Goal: Task Accomplishment & Management: Complete application form

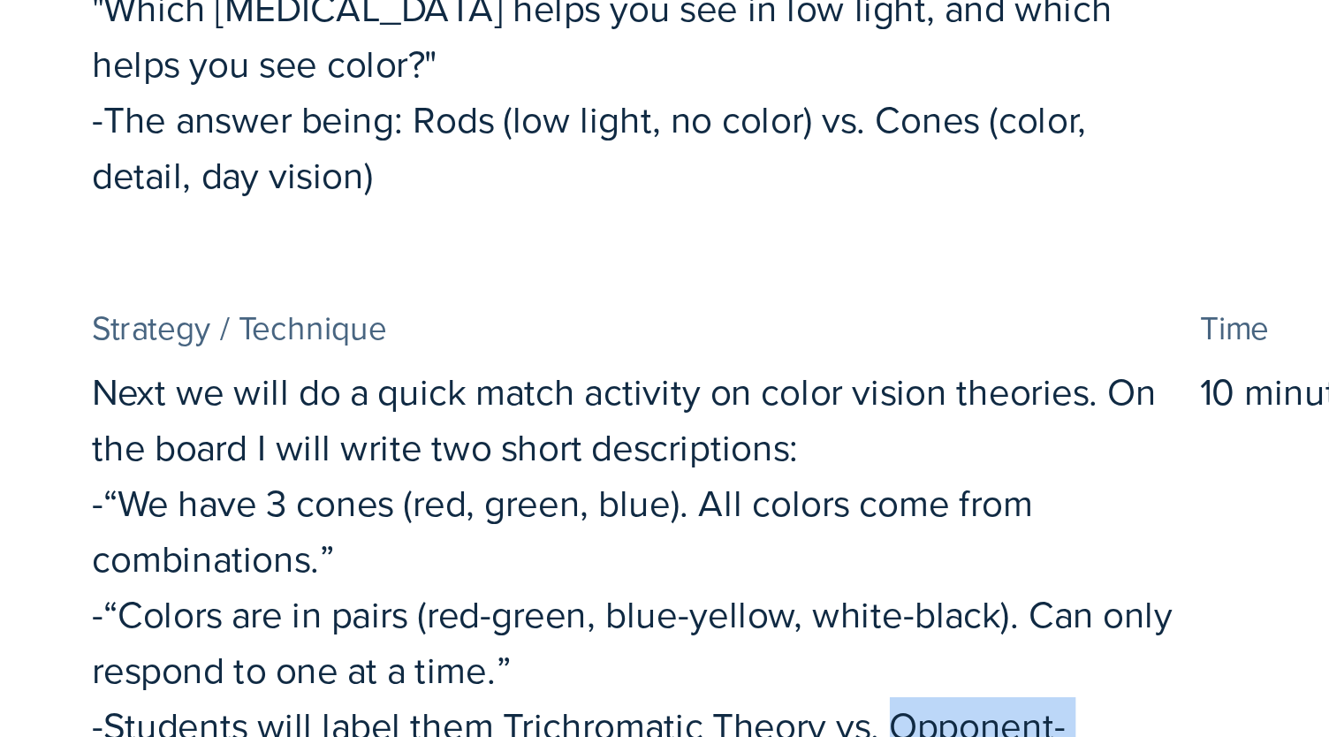
scroll to position [134, 0]
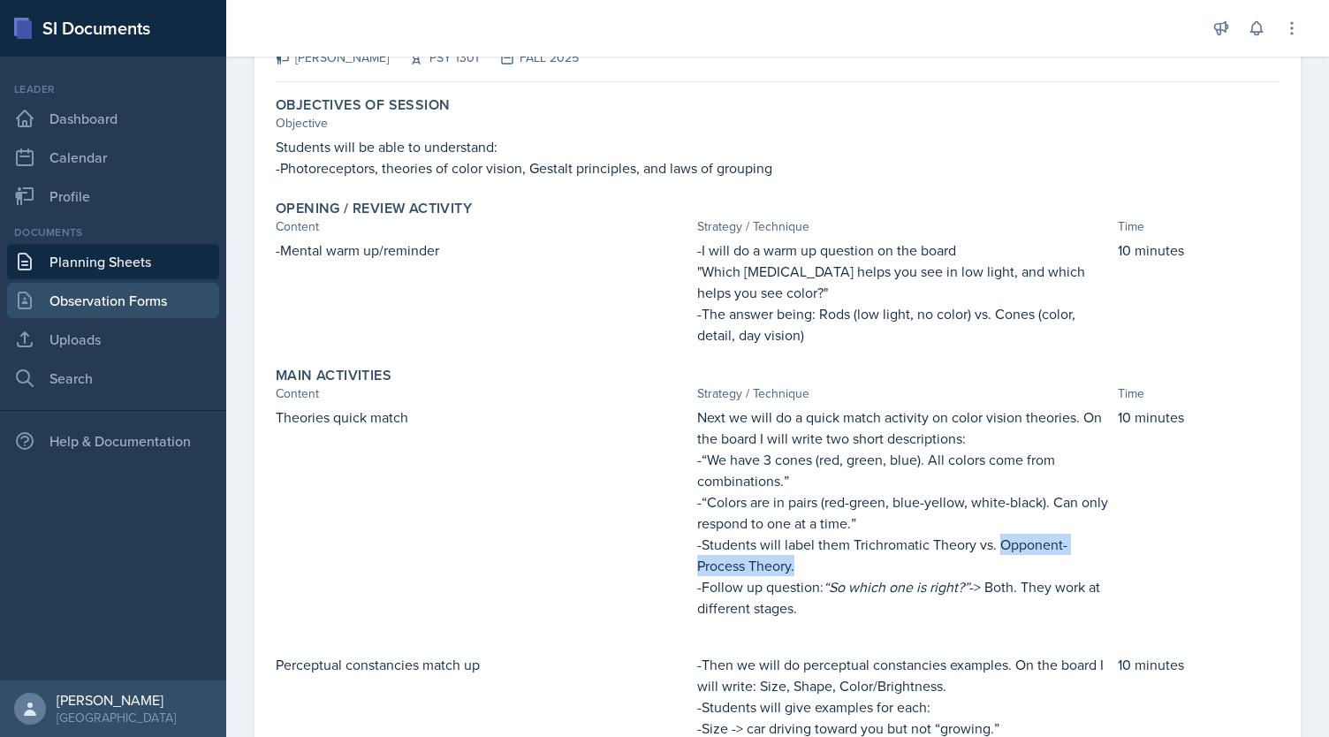
click at [167, 295] on link "Observation Forms" at bounding box center [113, 300] width 212 height 35
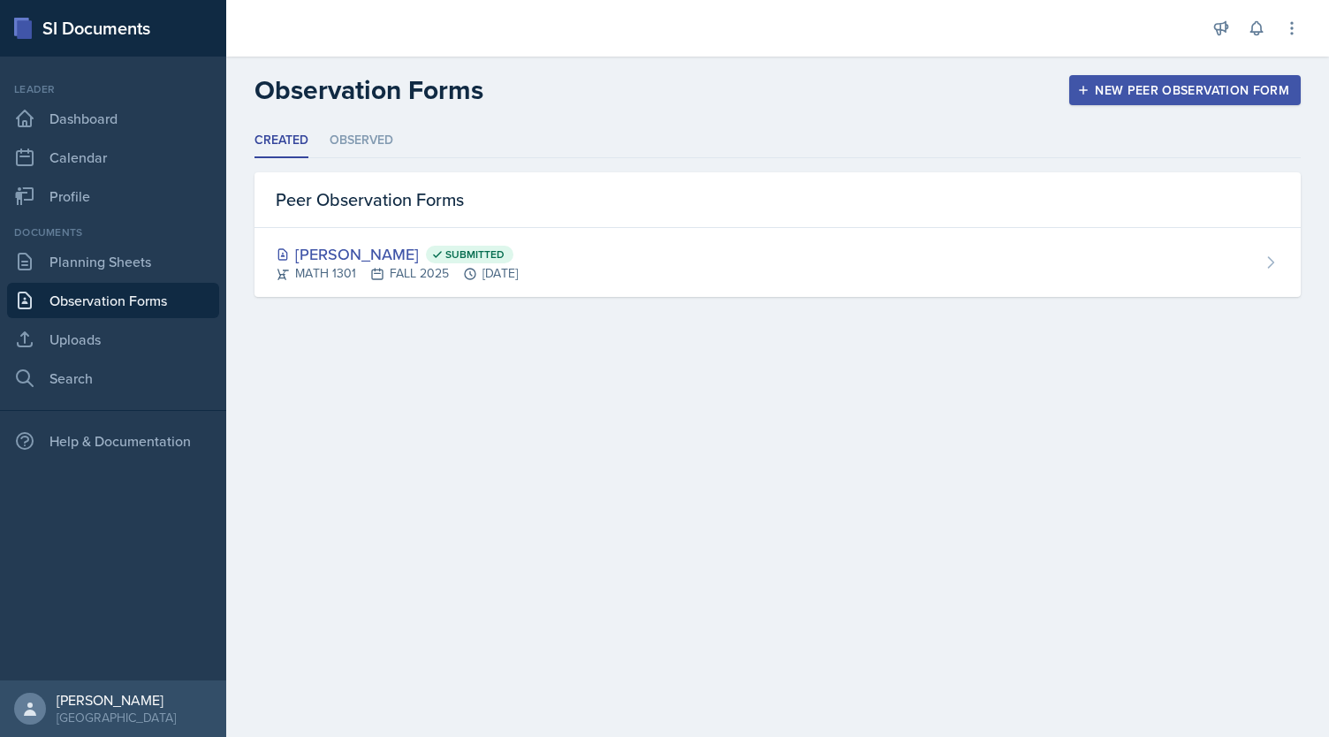
click at [1178, 83] on div "New Peer Observation Form" at bounding box center [1185, 90] width 209 height 14
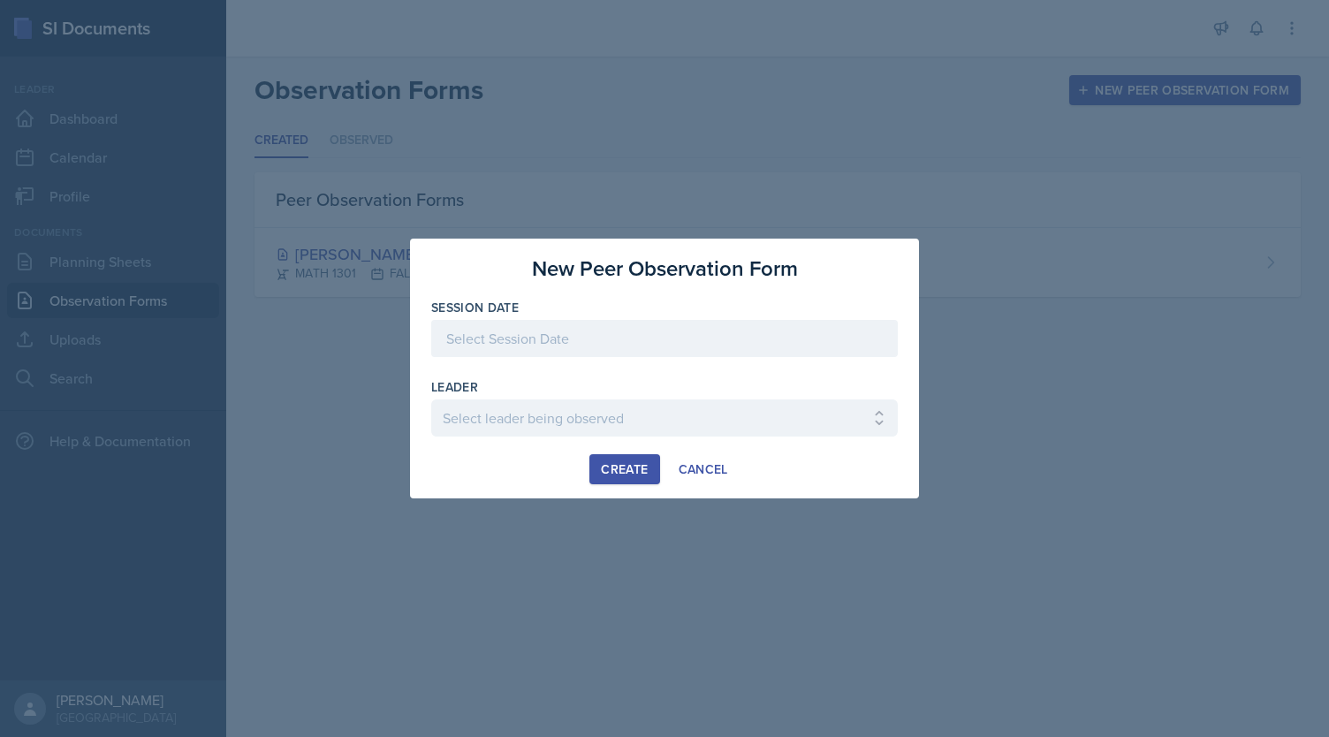
click at [625, 335] on div at bounding box center [664, 338] width 467 height 37
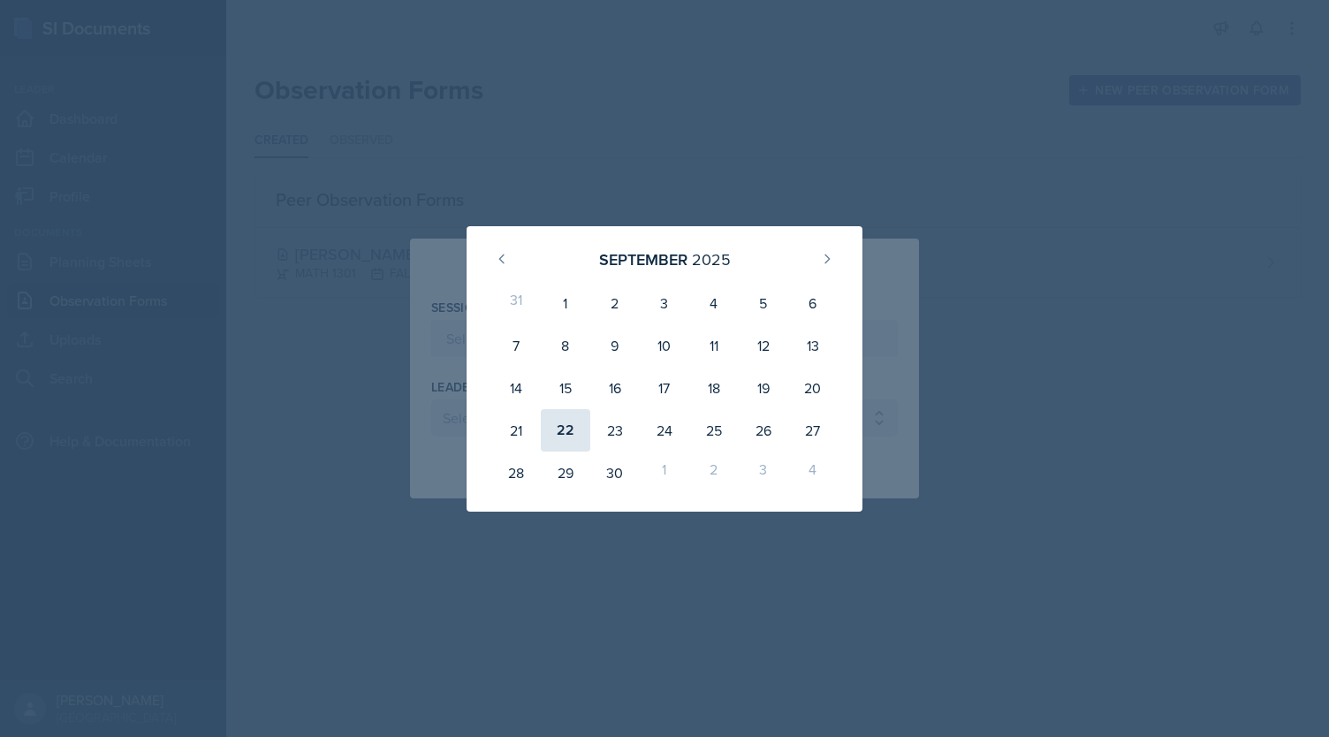
click at [558, 431] on div "22" at bounding box center [565, 430] width 49 height 42
type input "[DATE]"
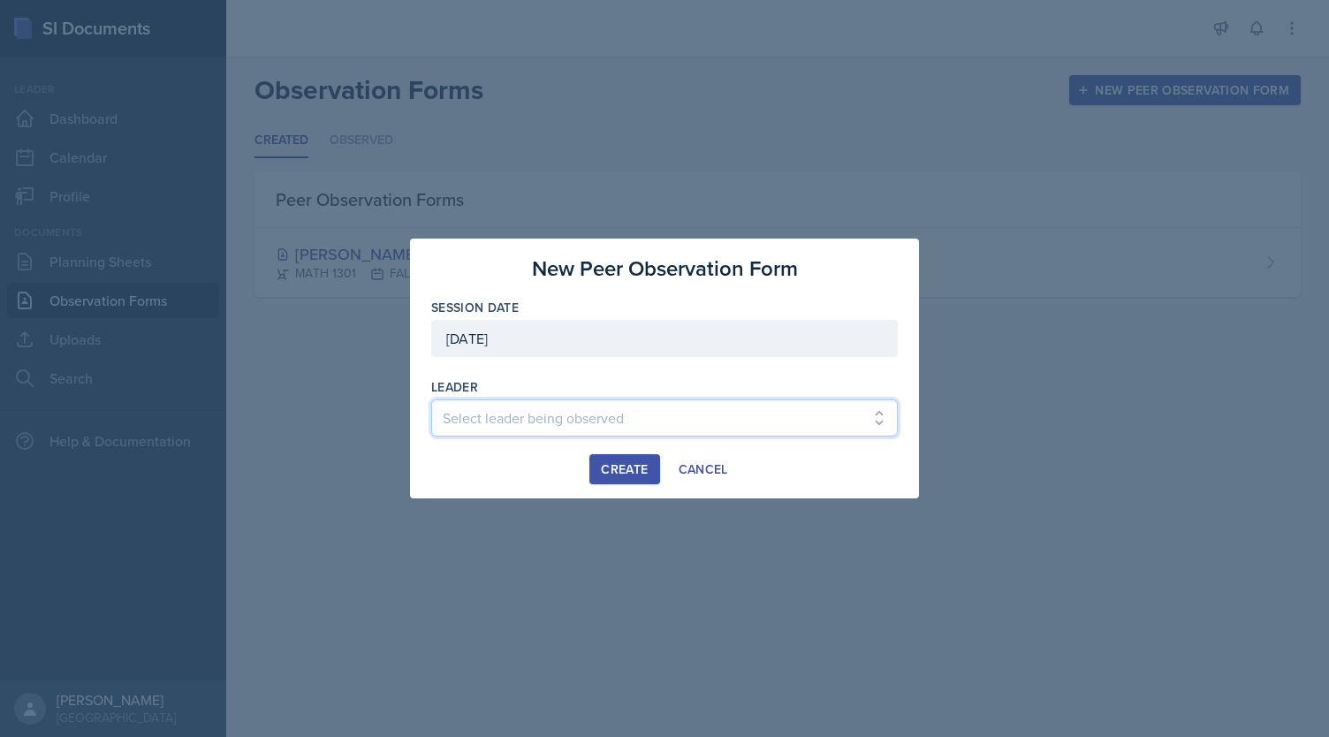
click at [547, 406] on select "Select leader being observed [PERSON_NAME] / BIOL 1301 / COP #5 - Mercury [PERS…" at bounding box center [664, 417] width 467 height 37
select select "91de1af7-d38a-4972-af57-0cb04997fb28"
click at [431, 399] on select "Select leader being observed [PERSON_NAME] / BIOL 1301 / COP #5 - Mercury [PERS…" at bounding box center [664, 417] width 467 height 37
click at [621, 464] on div "Create" at bounding box center [624, 469] width 47 height 14
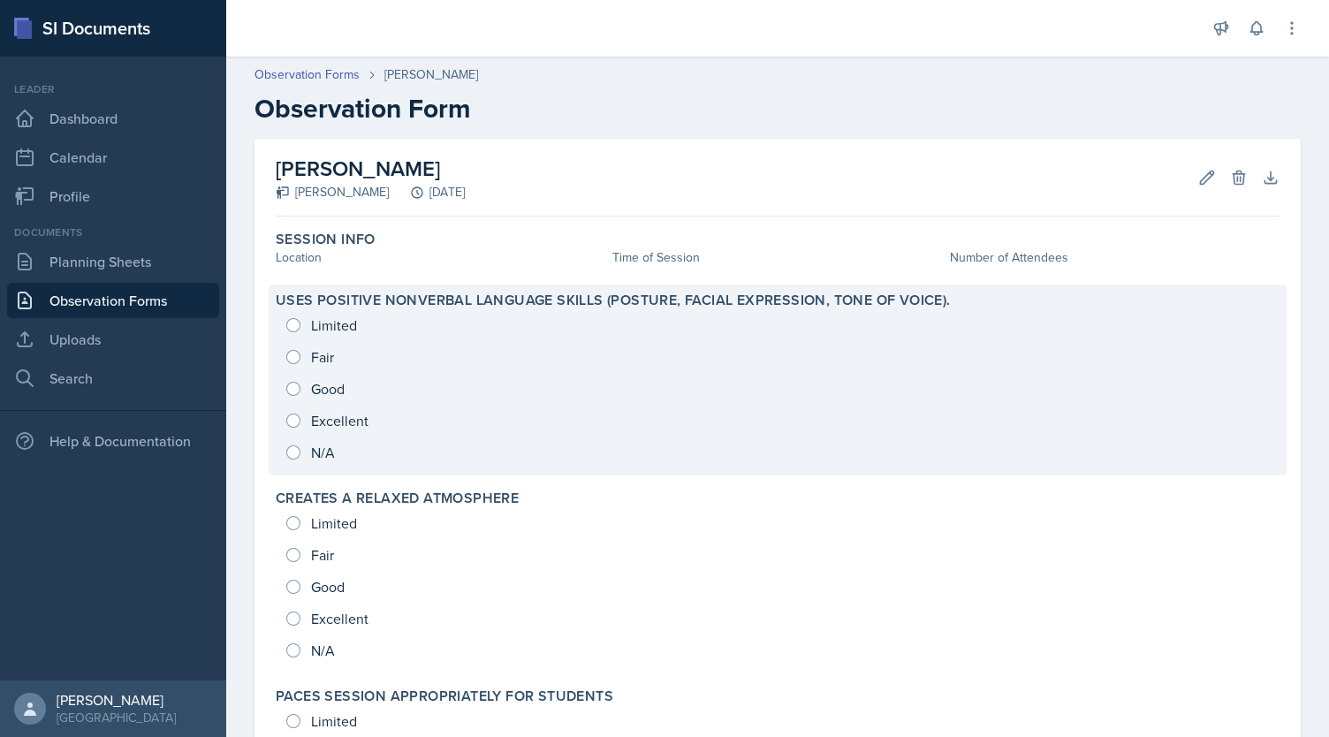
click at [287, 391] on div "Limited Fair Good Excellent N/A" at bounding box center [778, 388] width 1004 height 159
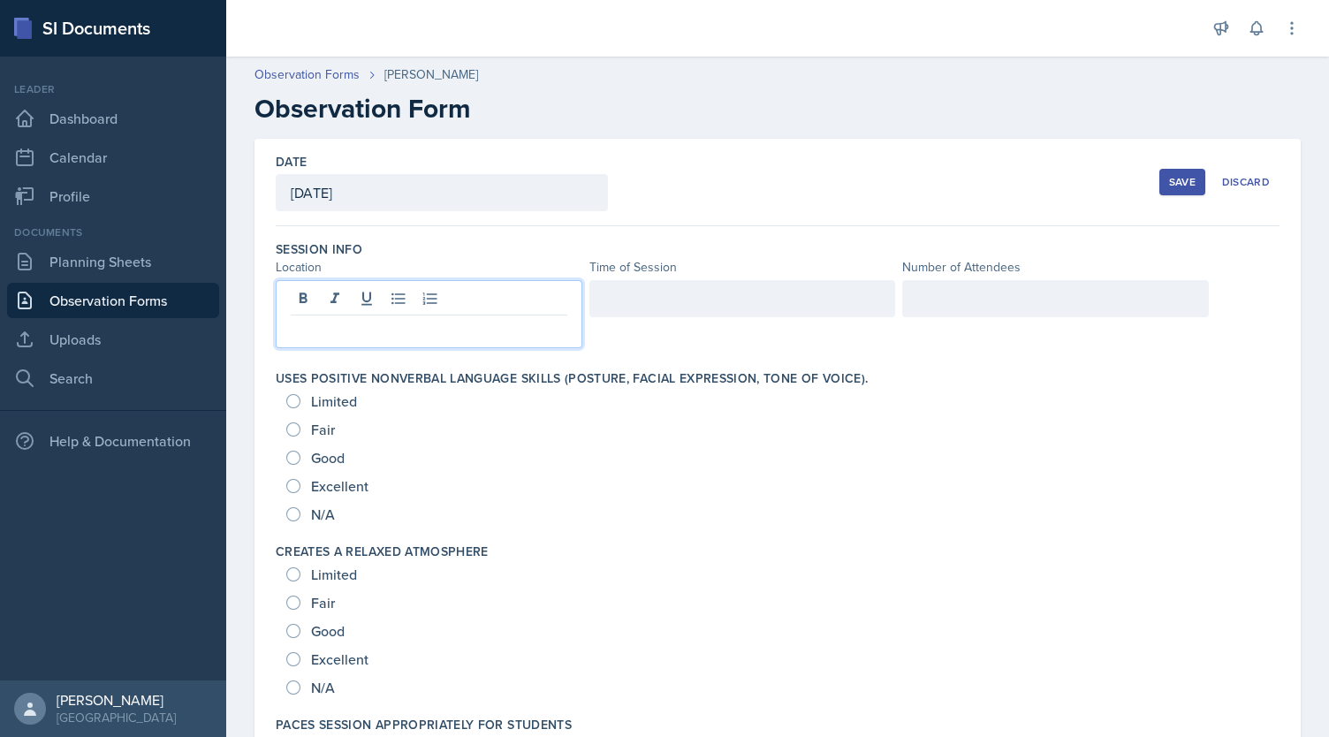
click at [358, 295] on div at bounding box center [429, 314] width 307 height 68
click at [690, 300] on div at bounding box center [742, 298] width 307 height 37
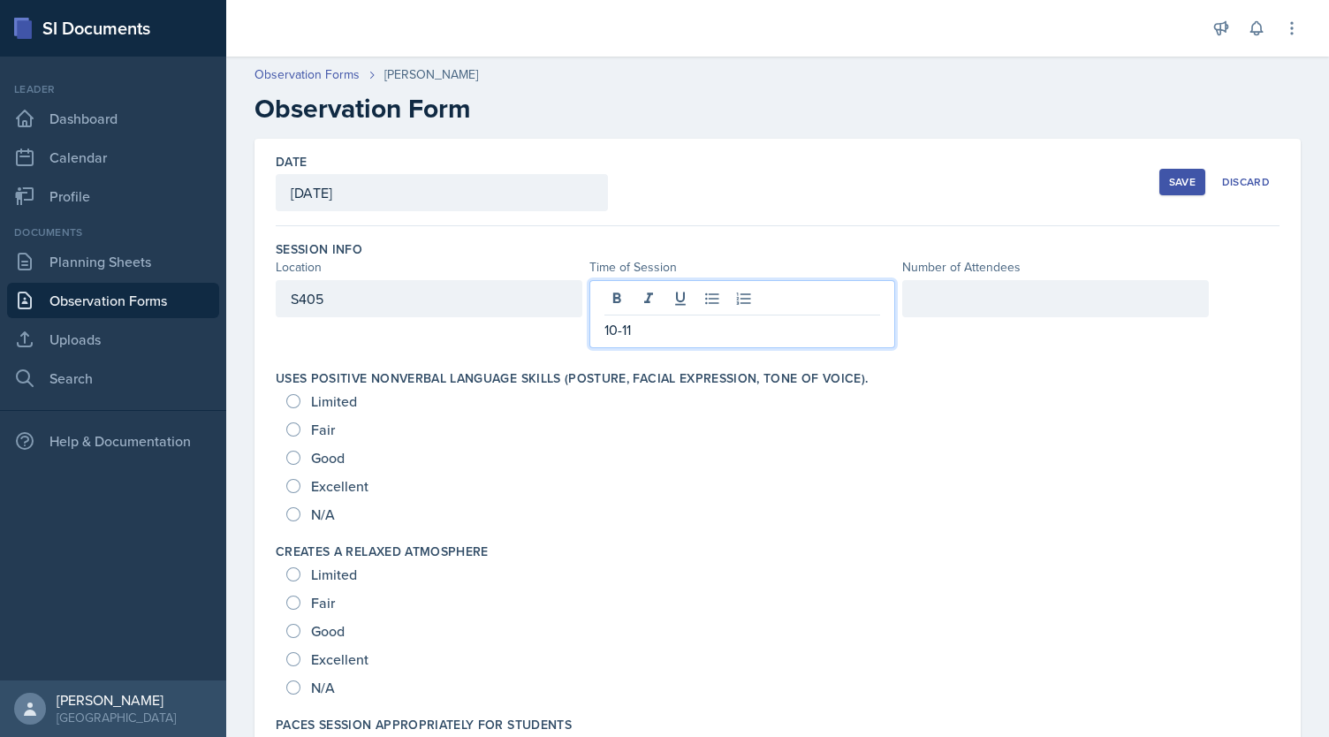
click at [998, 307] on div at bounding box center [1055, 298] width 307 height 37
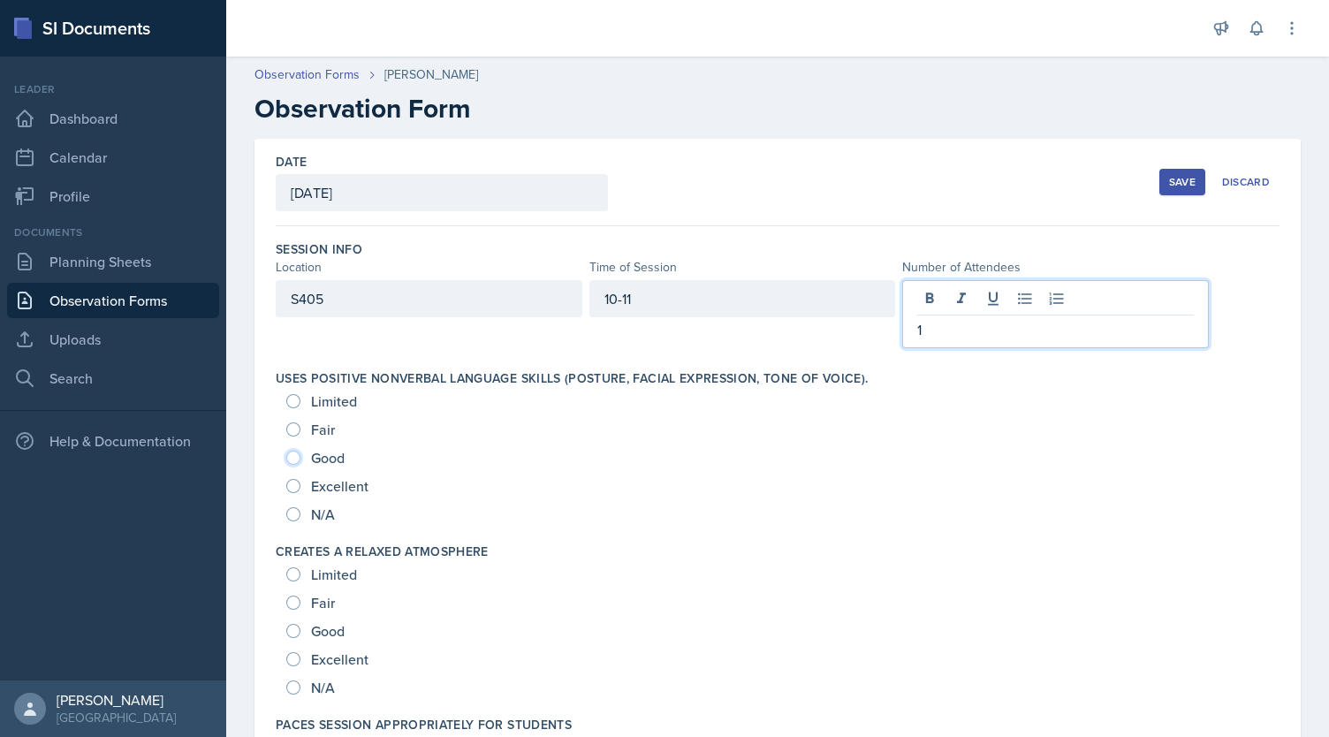
click at [292, 456] on input "Good" at bounding box center [293, 458] width 14 height 14
radio input "true"
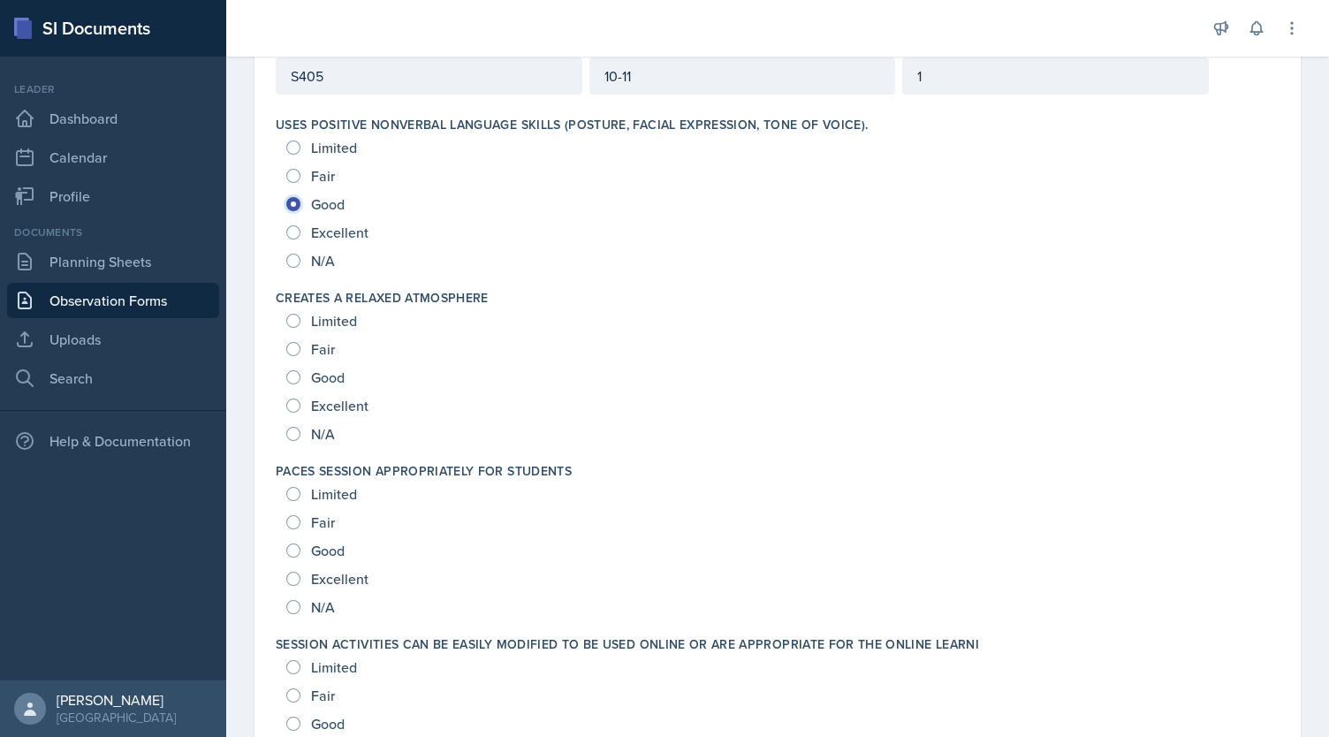
scroll to position [224, 0]
click at [290, 398] on input "Excellent" at bounding box center [293, 404] width 14 height 14
radio input "true"
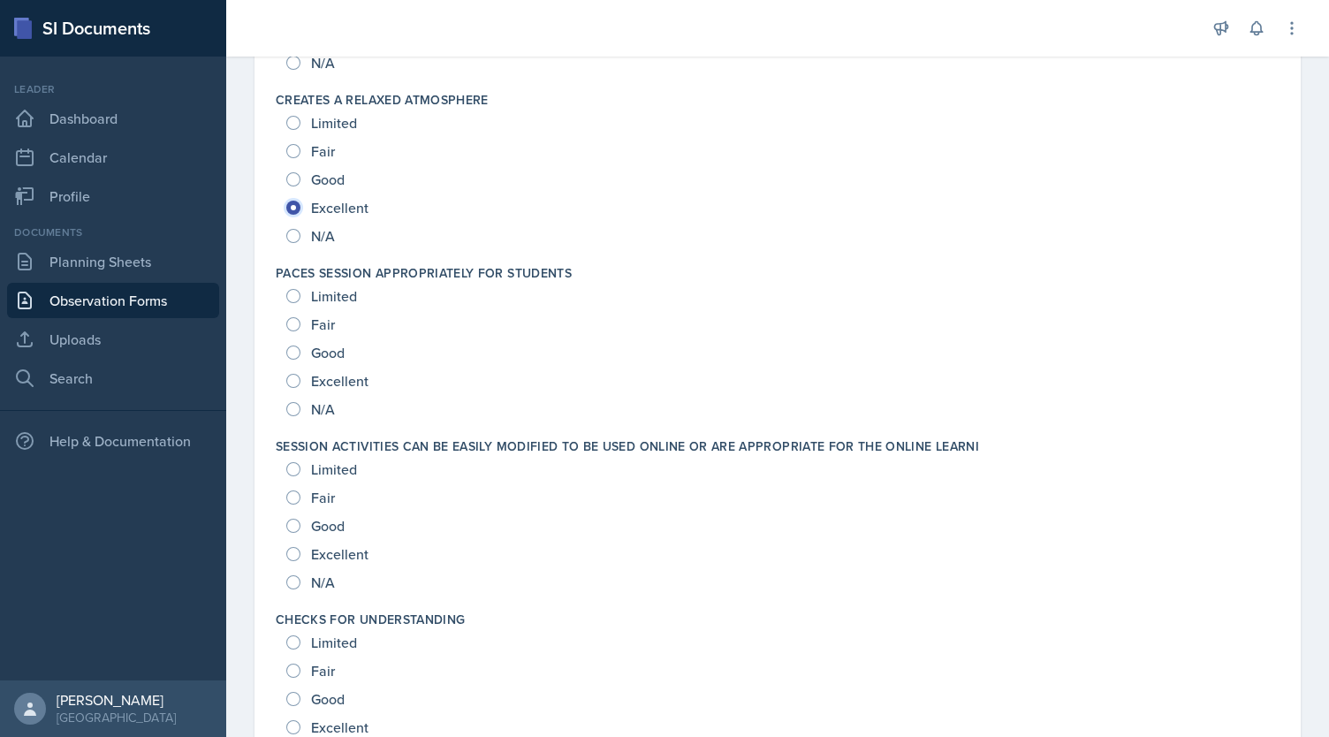
scroll to position [445, 0]
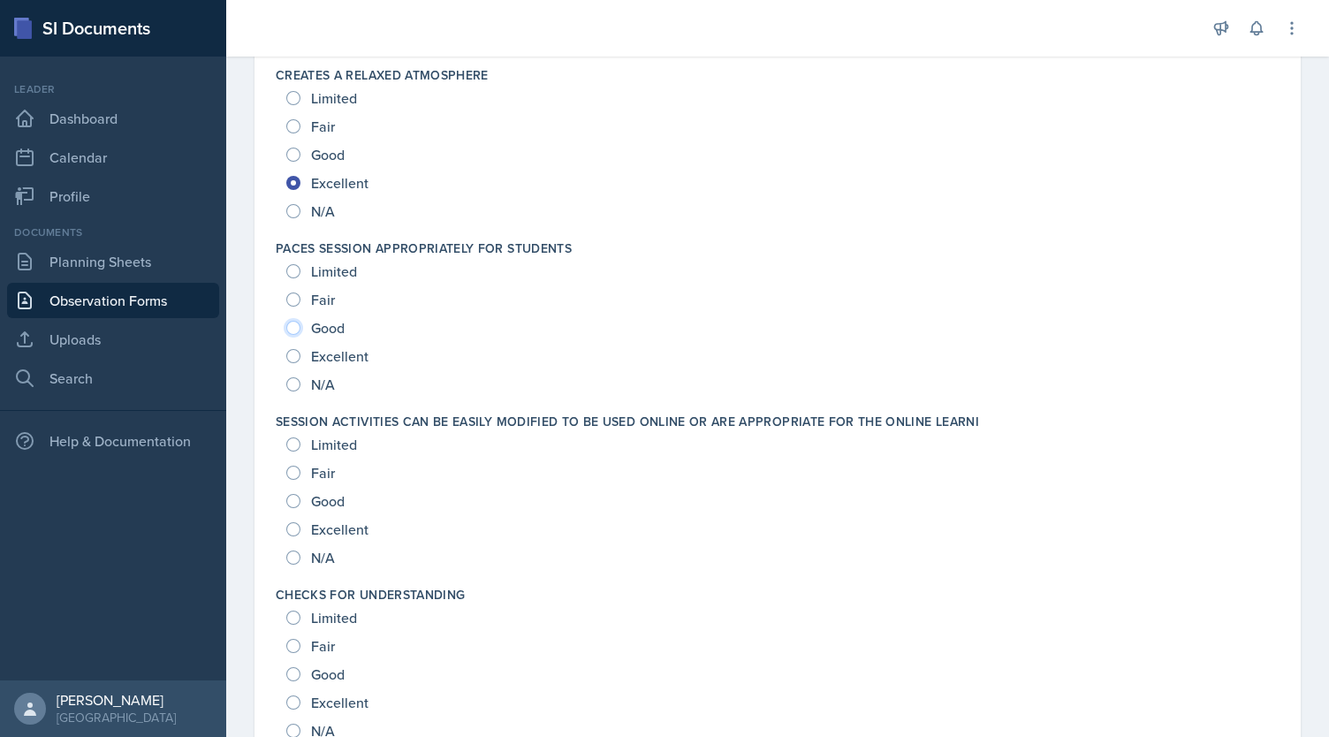
click at [289, 323] on input "Good" at bounding box center [293, 328] width 14 height 14
radio input "true"
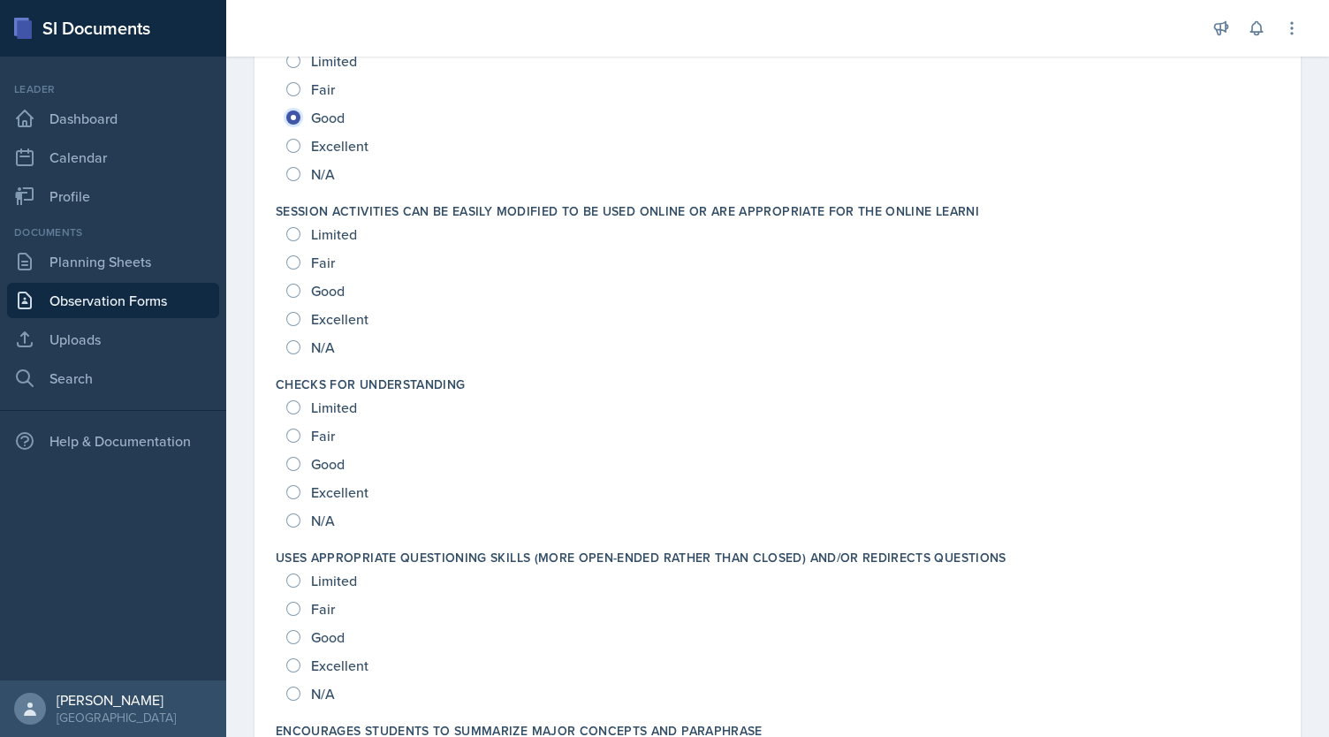
scroll to position [684, 0]
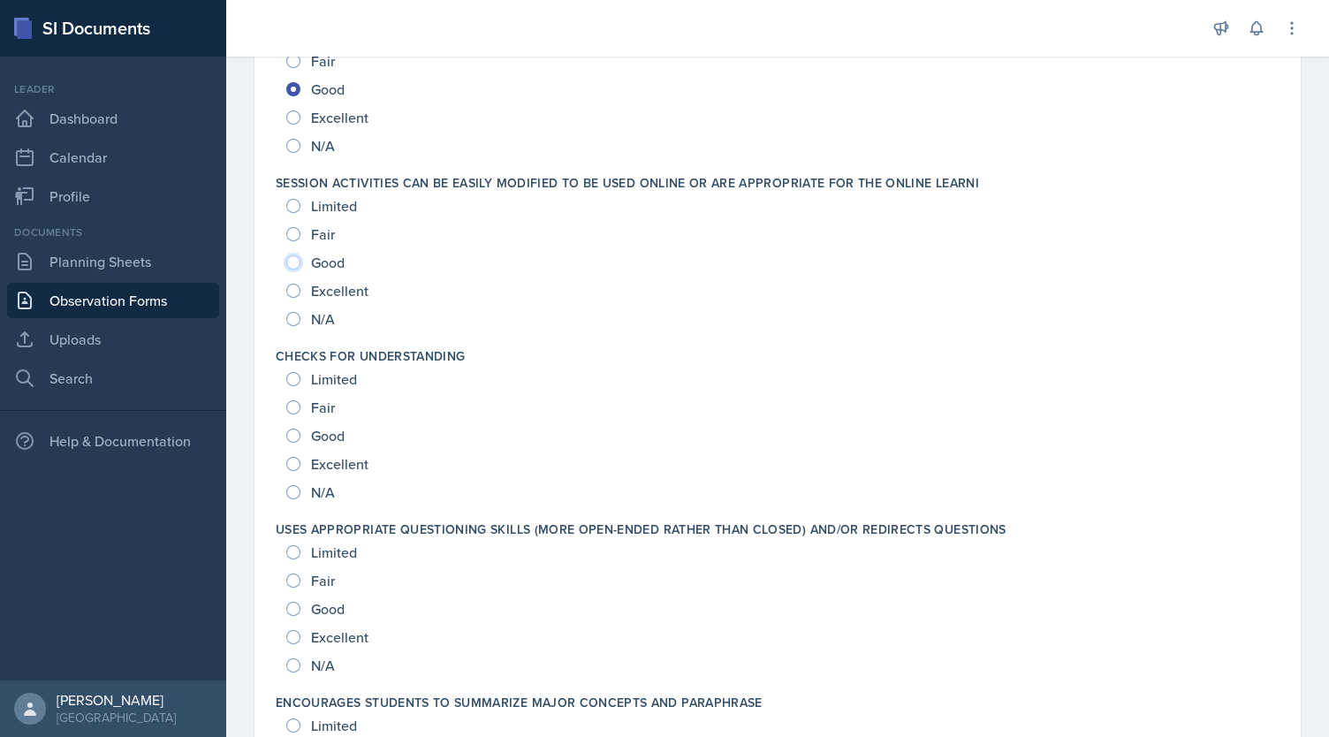
click at [296, 258] on input "Good" at bounding box center [293, 262] width 14 height 14
radio input "true"
click at [292, 287] on input "Excellent" at bounding box center [293, 291] width 14 height 14
radio input "true"
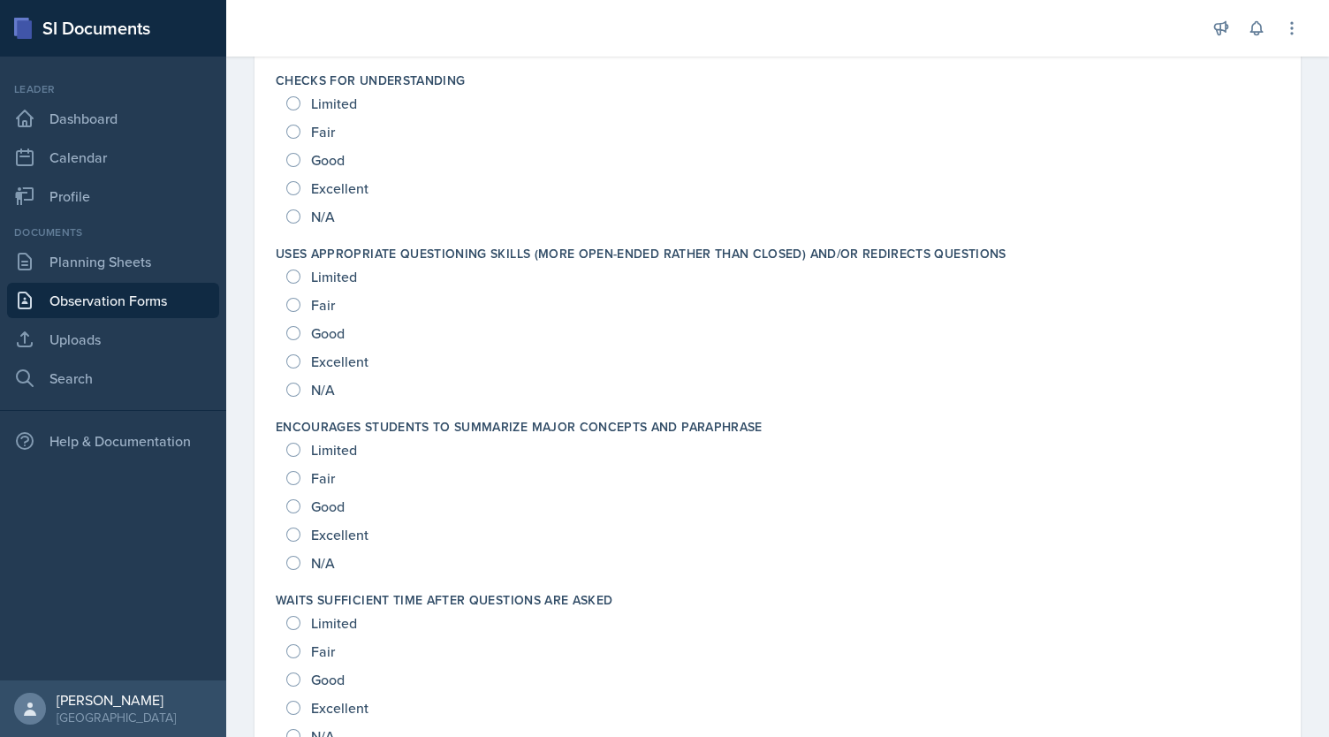
scroll to position [960, 0]
click at [290, 186] on input "Excellent" at bounding box center [293, 188] width 14 height 14
radio input "true"
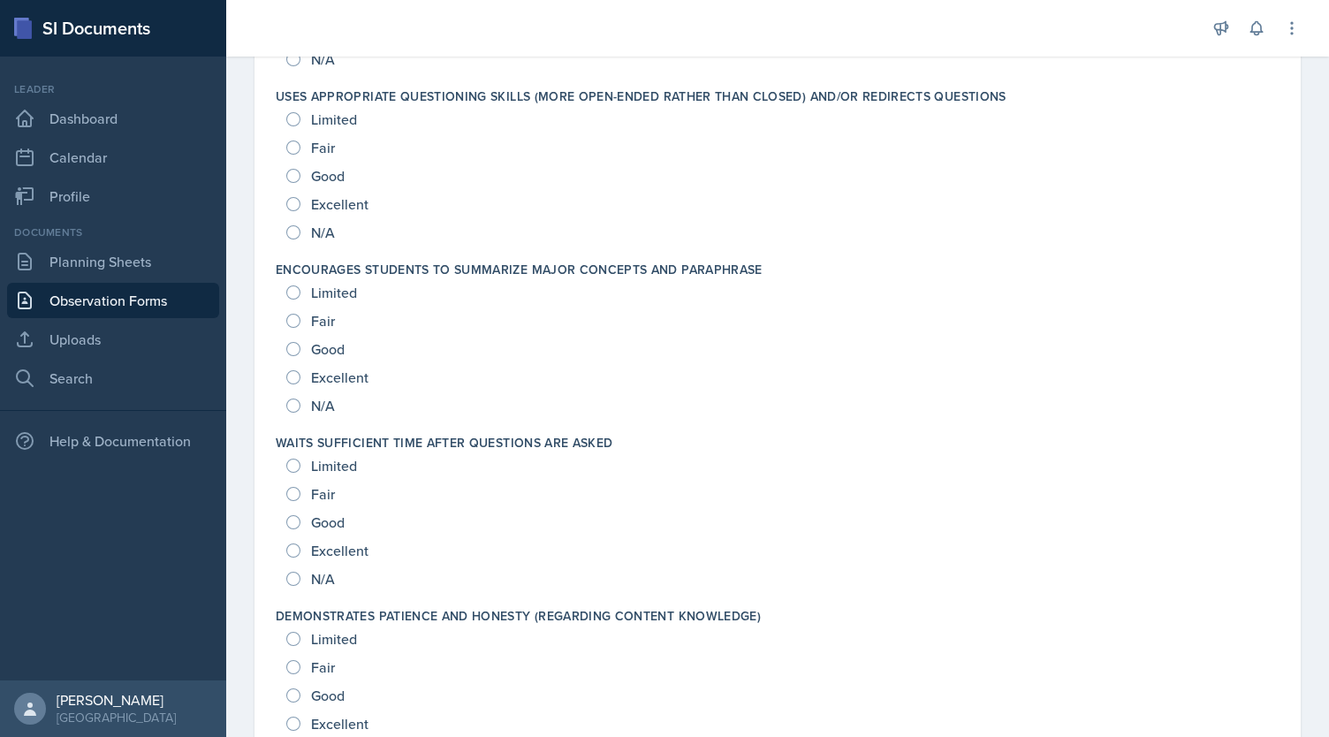
scroll to position [1106, 0]
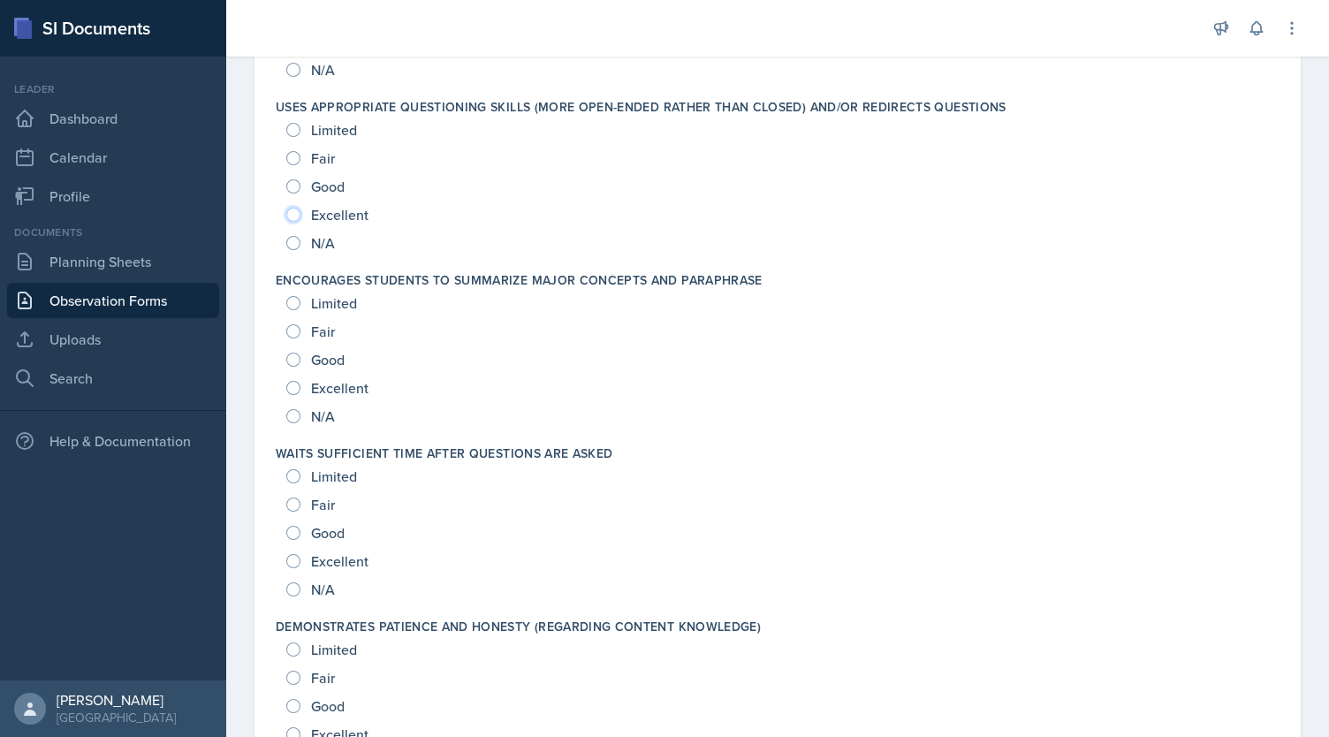
click at [292, 215] on input "Excellent" at bounding box center [293, 215] width 14 height 14
radio input "true"
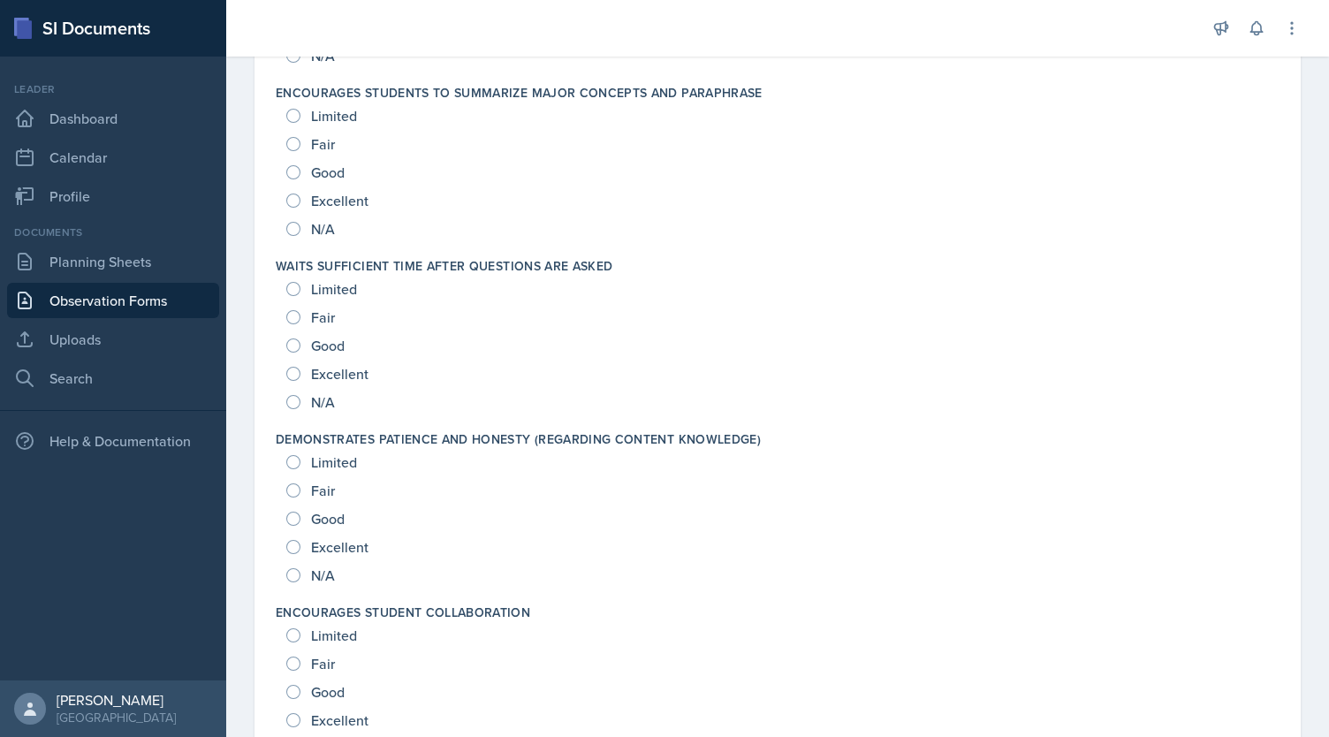
scroll to position [1304, 0]
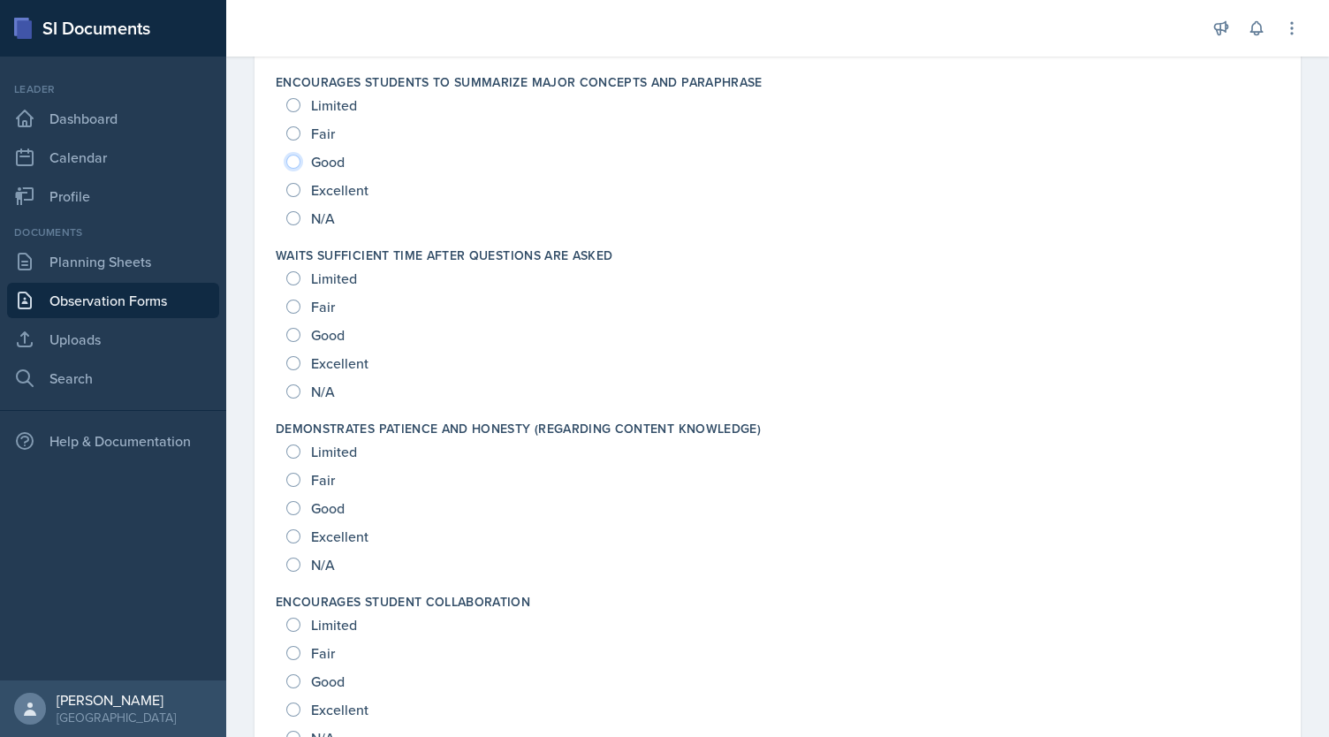
click at [292, 161] on input "Good" at bounding box center [293, 162] width 14 height 14
radio input "true"
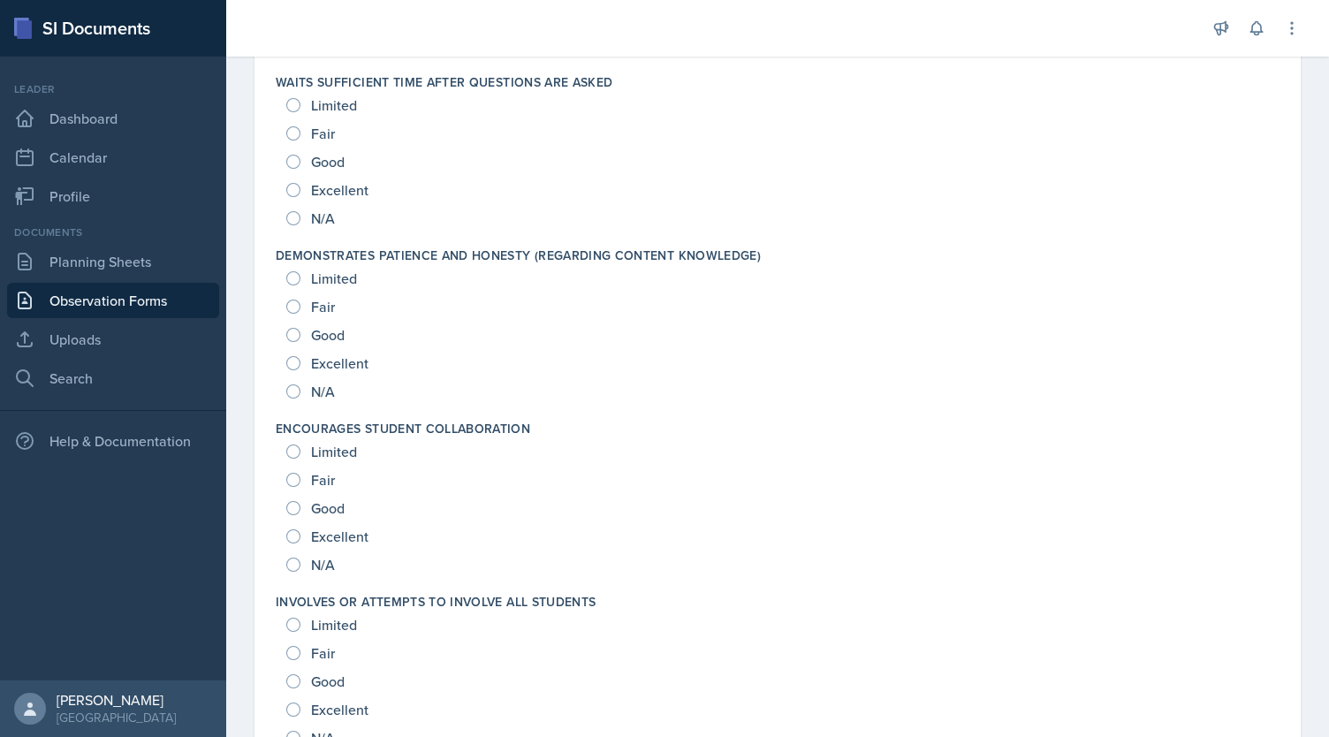
scroll to position [1476, 0]
click at [298, 191] on input "Excellent" at bounding box center [293, 192] width 14 height 14
radio input "true"
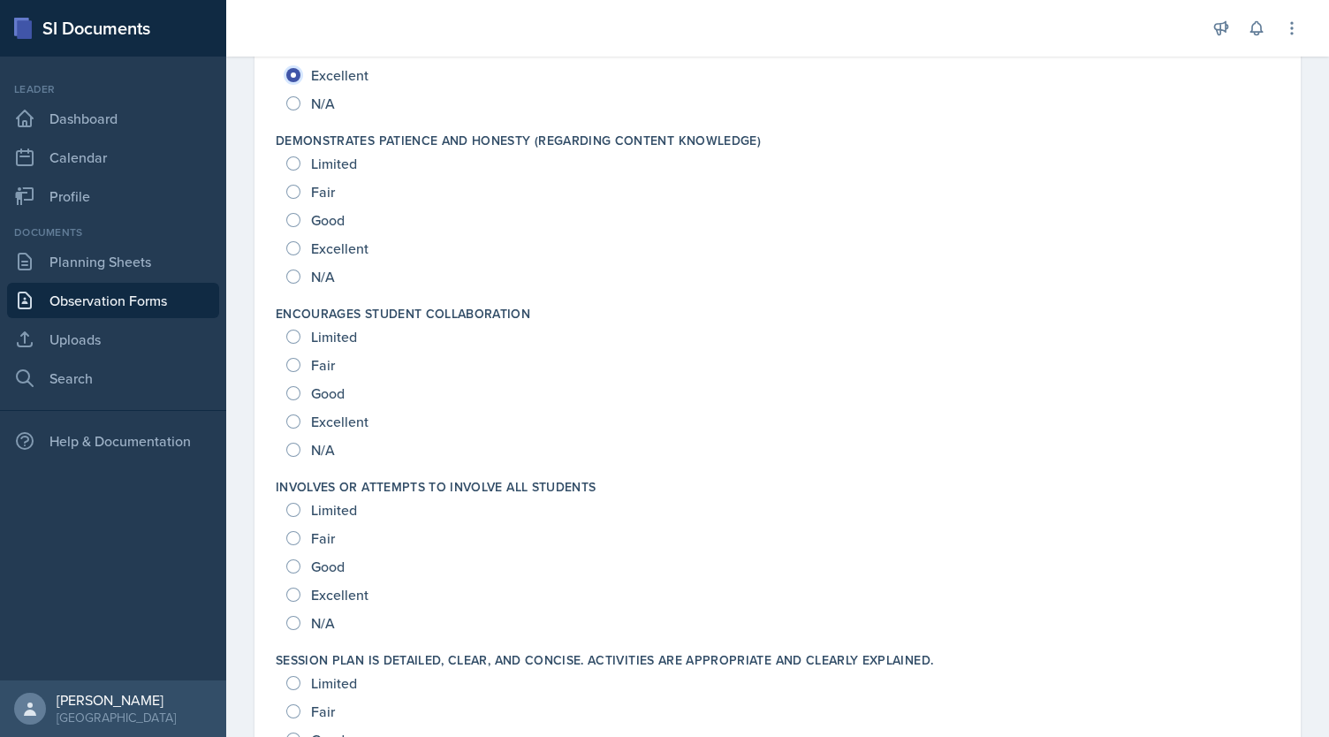
scroll to position [1594, 0]
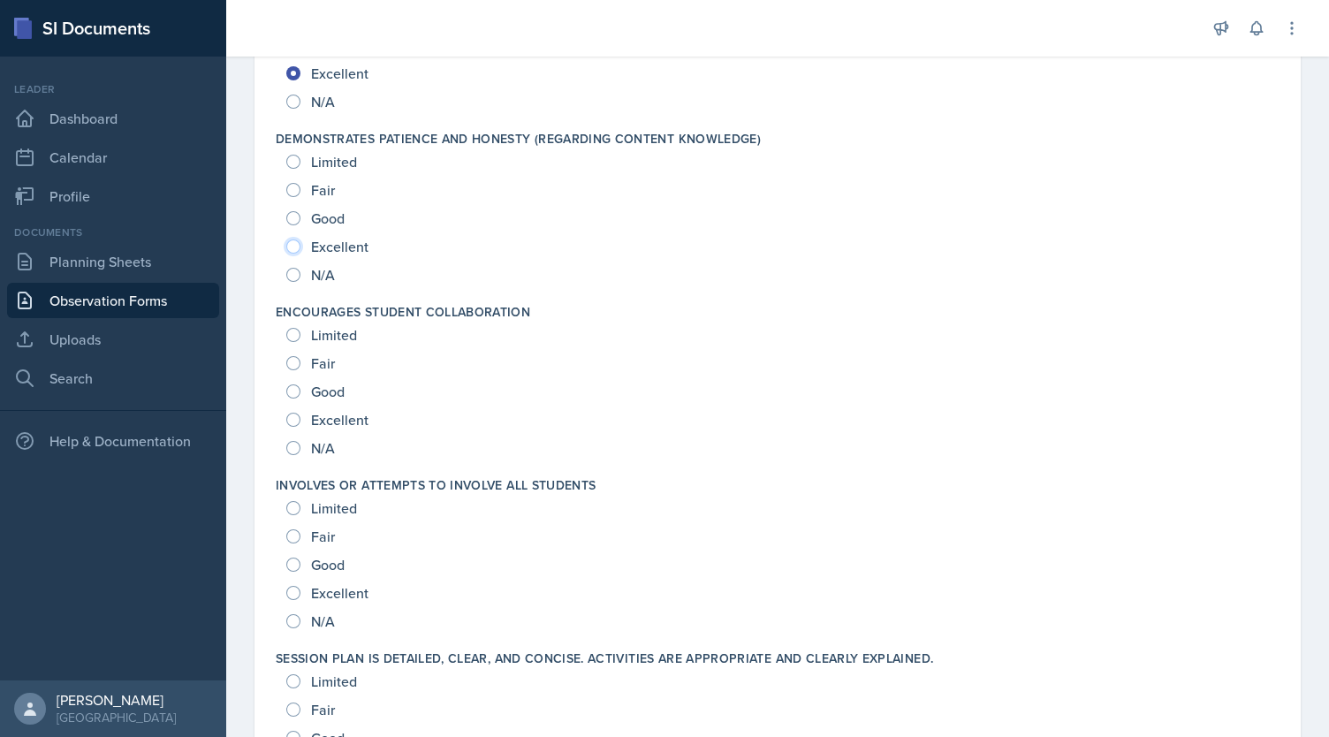
click at [287, 242] on input "Excellent" at bounding box center [293, 246] width 14 height 14
radio input "true"
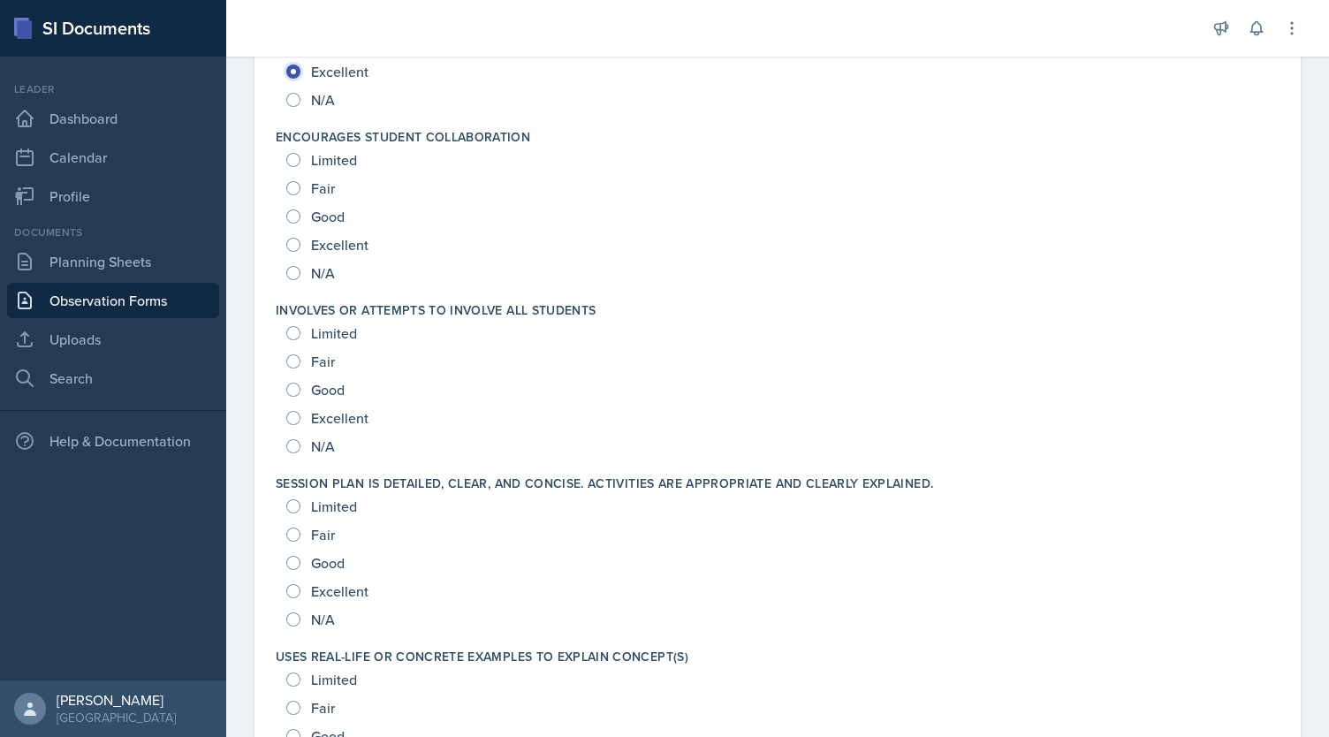
scroll to position [1771, 0]
click at [293, 213] on input "Good" at bounding box center [293, 215] width 14 height 14
radio input "true"
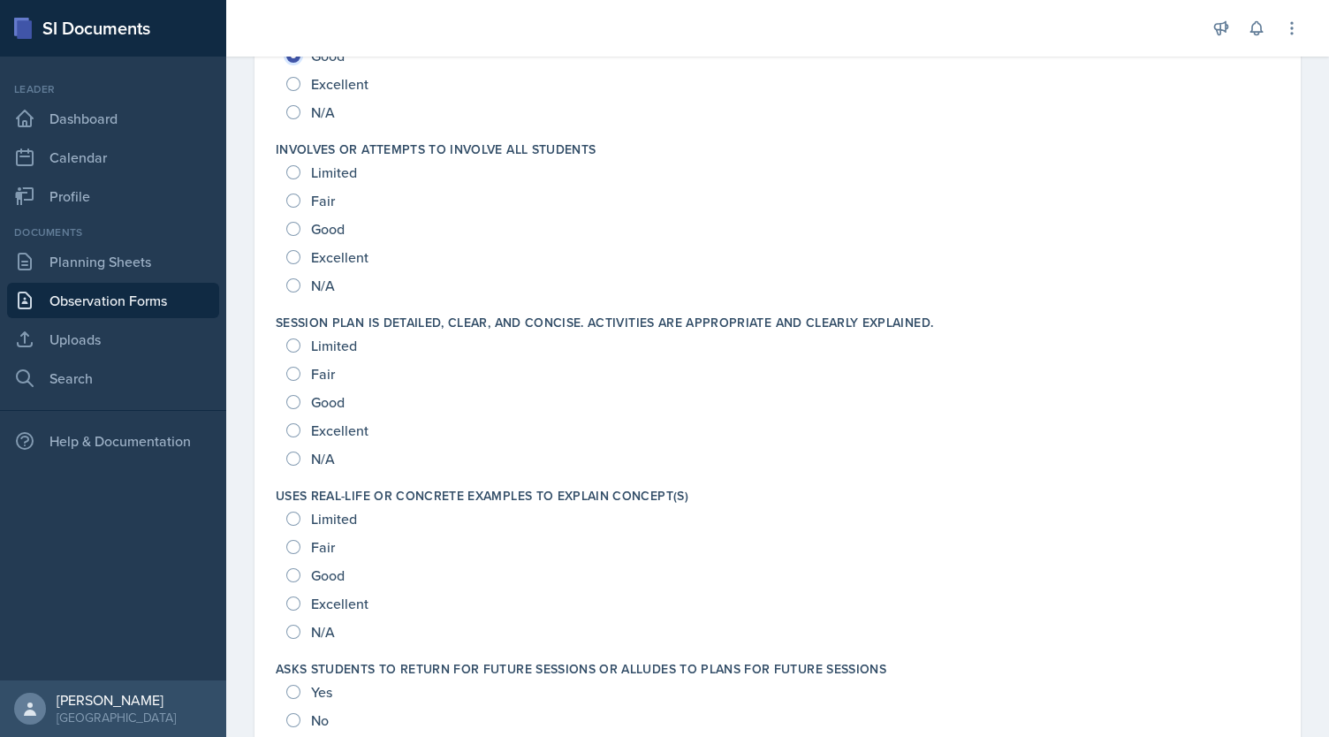
scroll to position [1930, 0]
click at [294, 253] on input "Excellent" at bounding box center [293, 257] width 14 height 14
radio input "true"
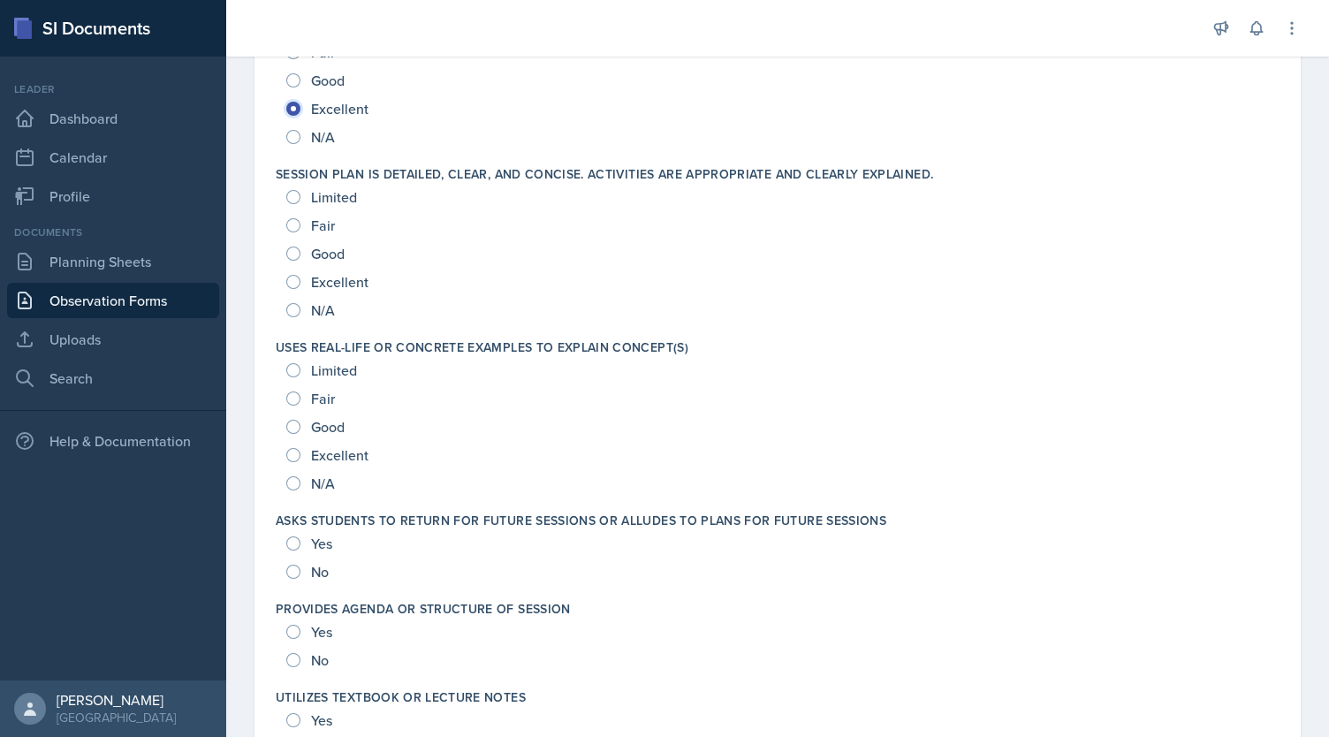
scroll to position [2080, 0]
click at [290, 250] on input "Good" at bounding box center [293, 252] width 14 height 14
radio input "true"
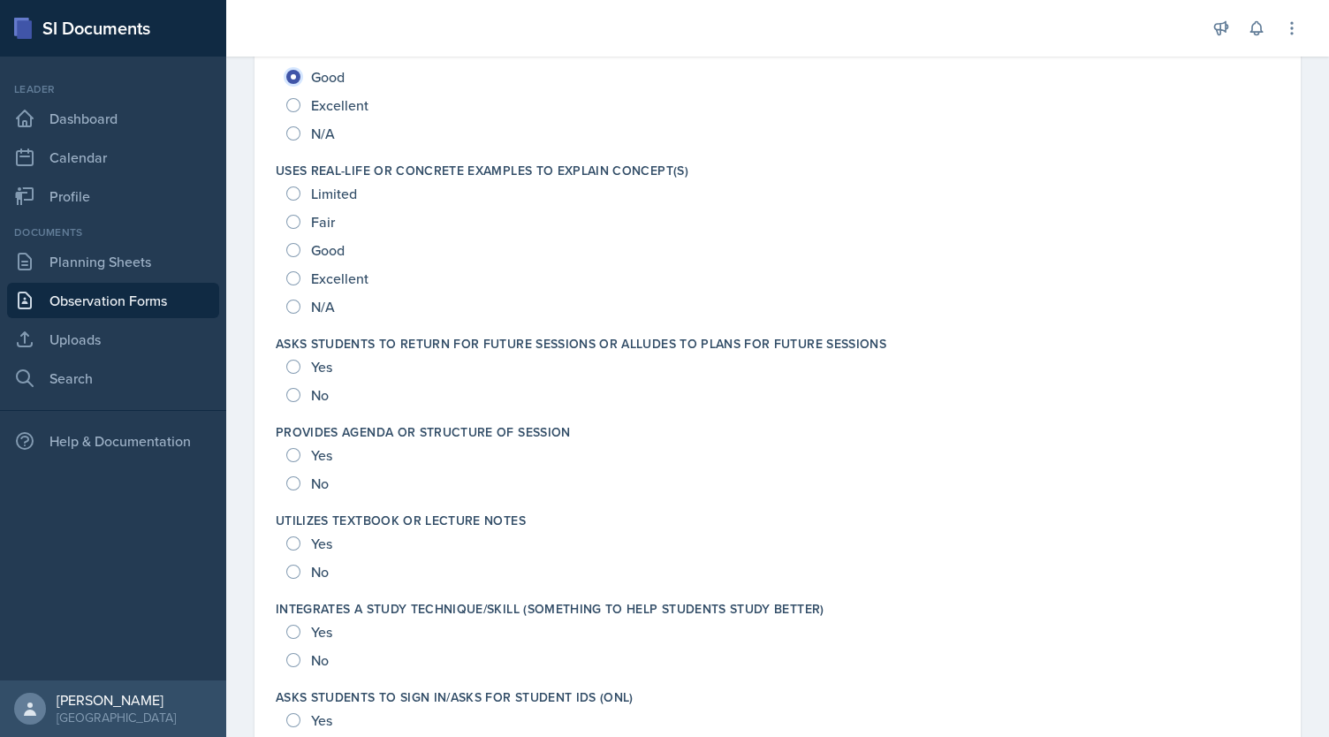
scroll to position [2258, 0]
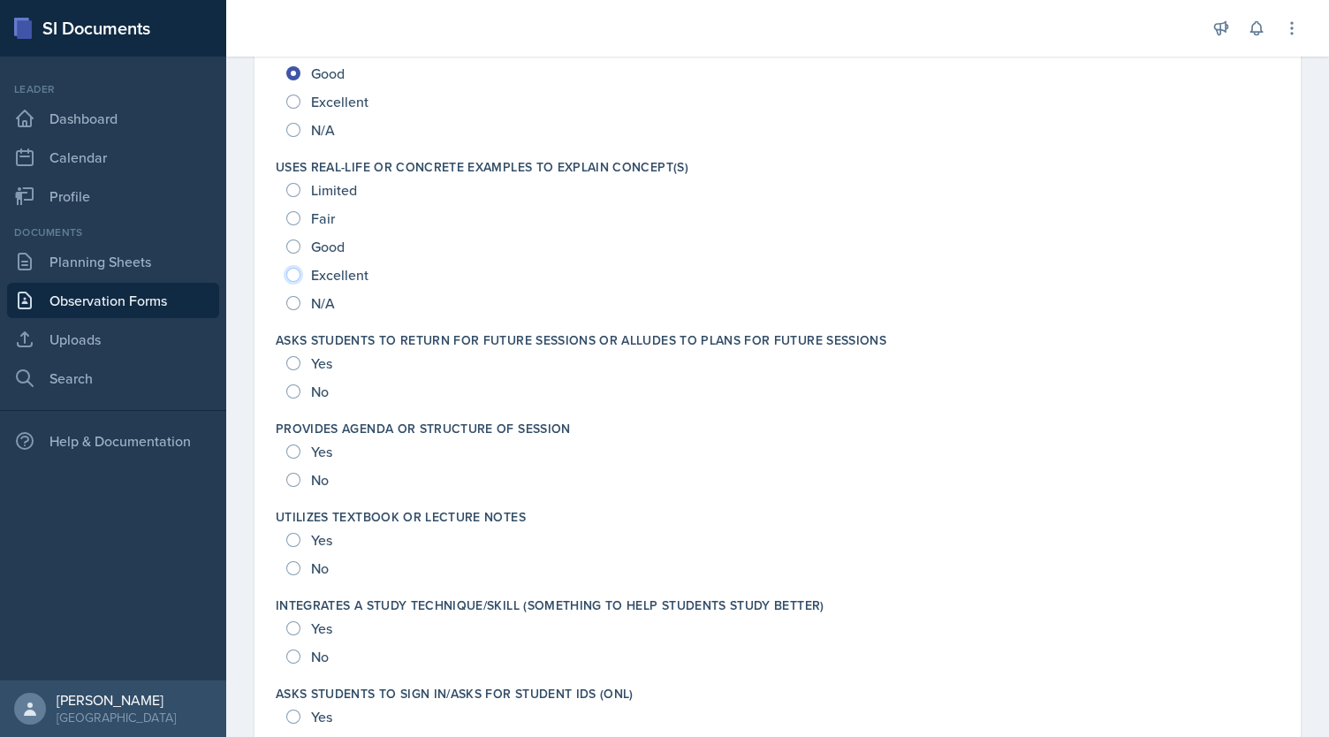
click at [293, 272] on input "Excellent" at bounding box center [293, 275] width 14 height 14
radio input "true"
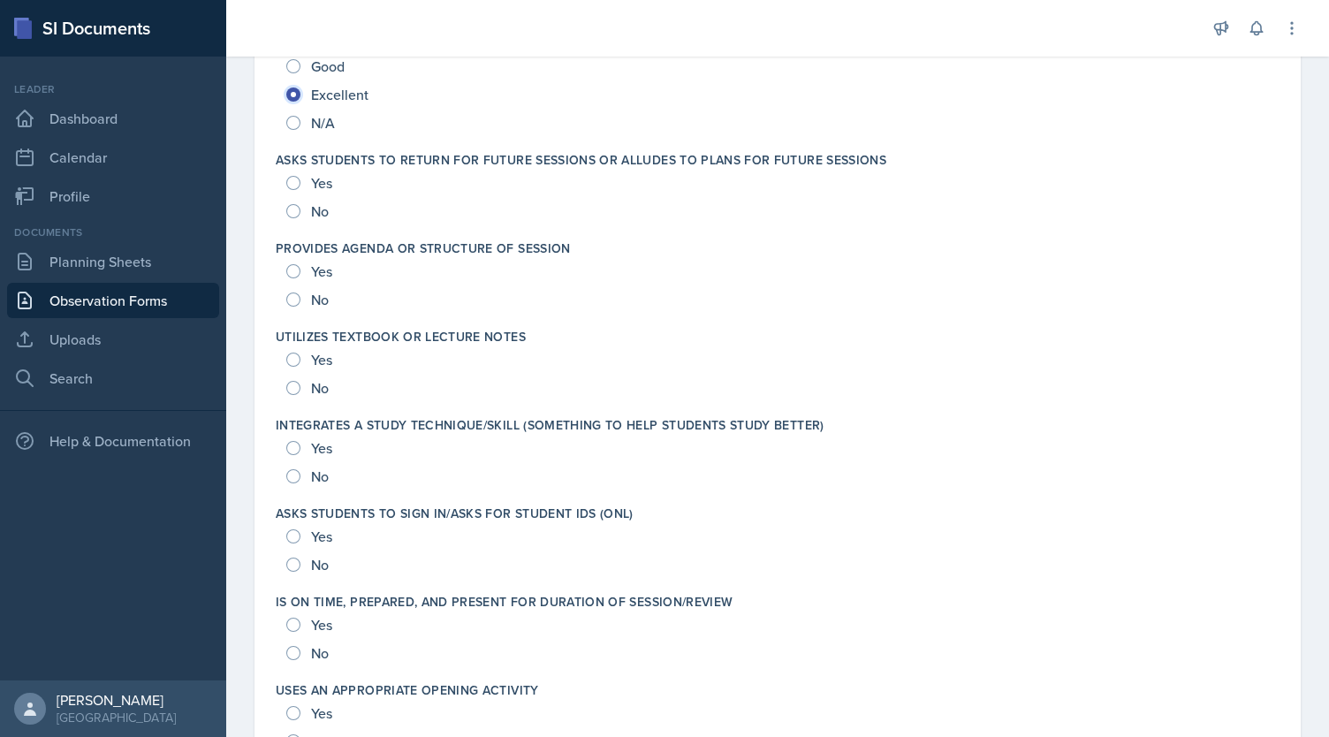
scroll to position [2446, 0]
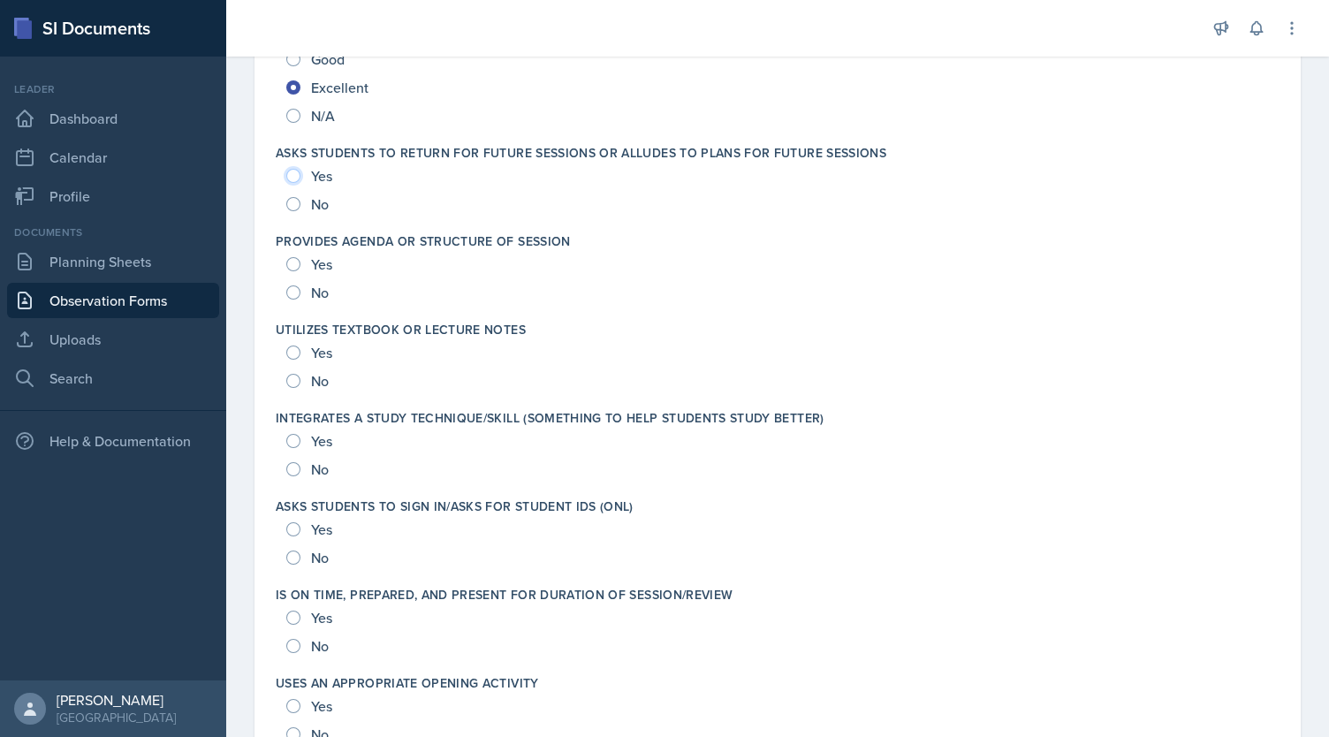
click at [294, 173] on input "Yes" at bounding box center [293, 176] width 14 height 14
radio input "true"
click at [291, 267] on input "Yes" at bounding box center [293, 264] width 14 height 14
radio input "true"
click at [292, 353] on input "Yes" at bounding box center [293, 352] width 14 height 14
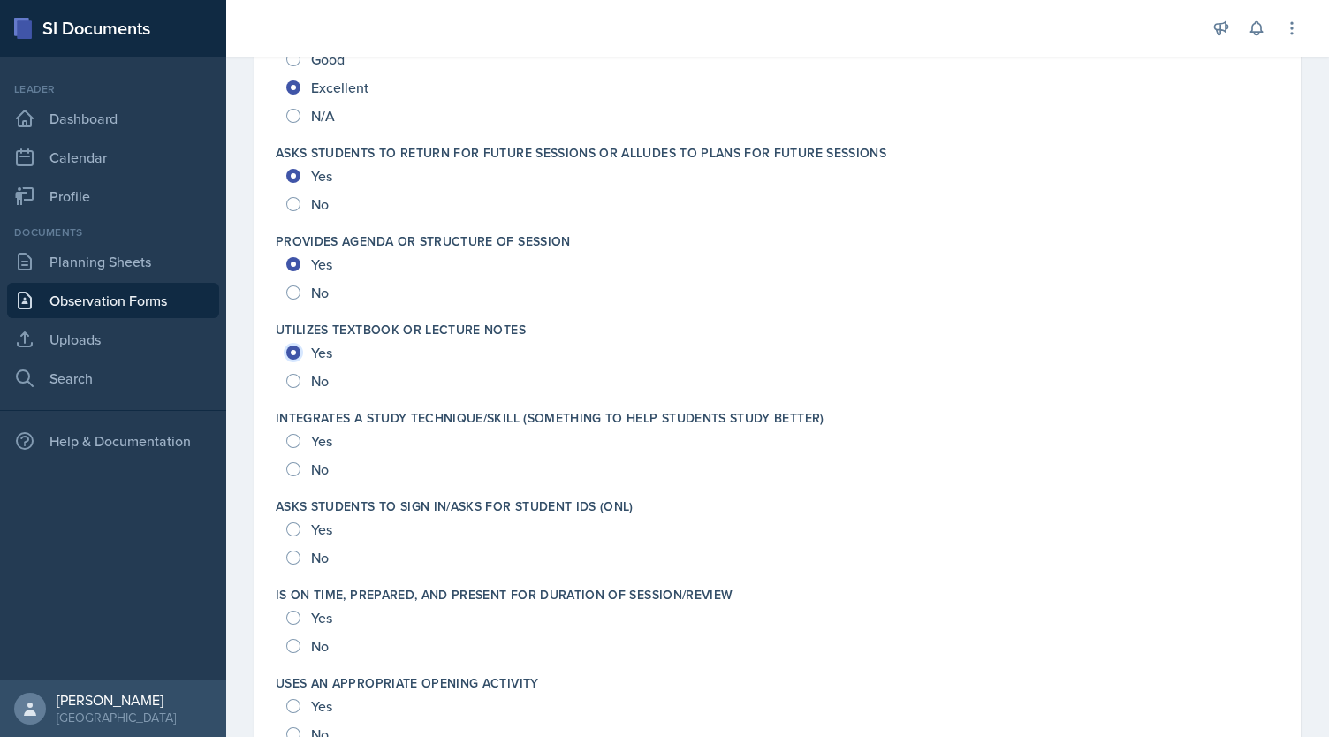
radio input "true"
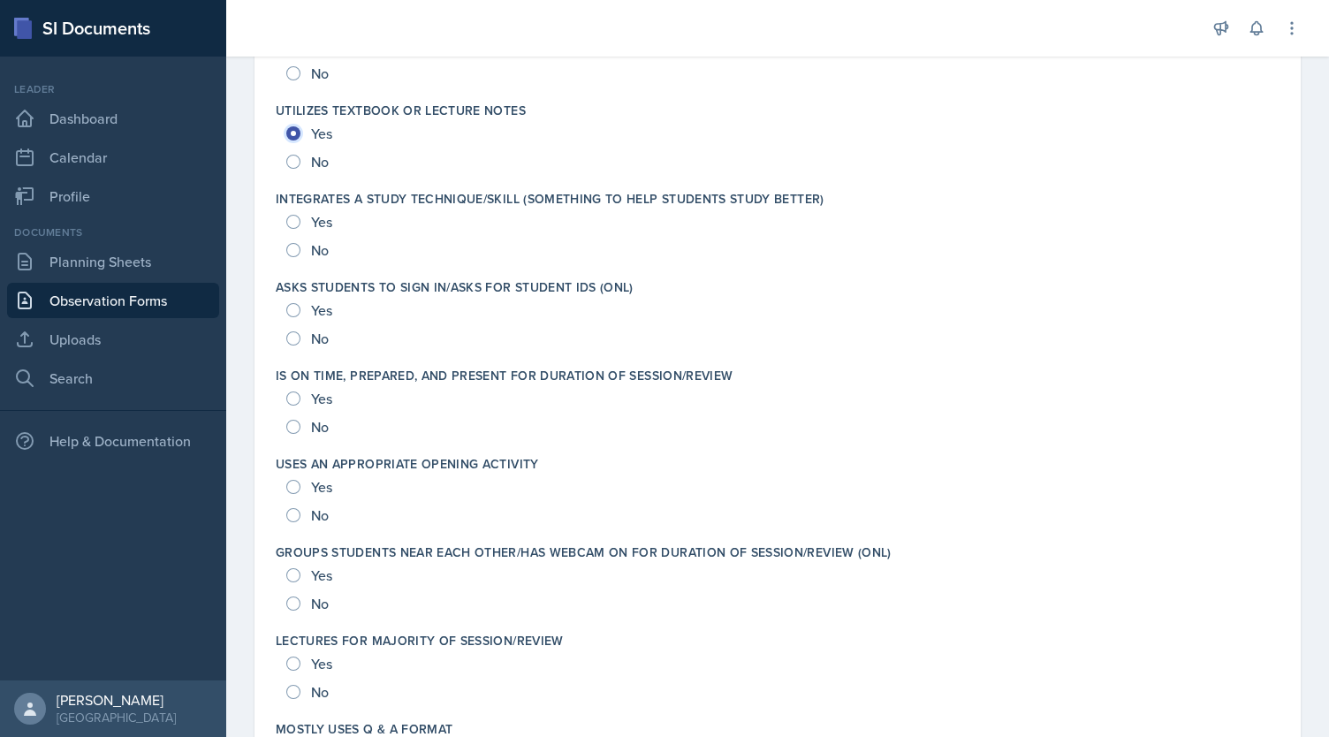
scroll to position [2667, 0]
click at [291, 214] on input "Yes" at bounding box center [293, 220] width 14 height 14
radio input "true"
click at [292, 307] on input "Yes" at bounding box center [293, 308] width 14 height 14
radio input "true"
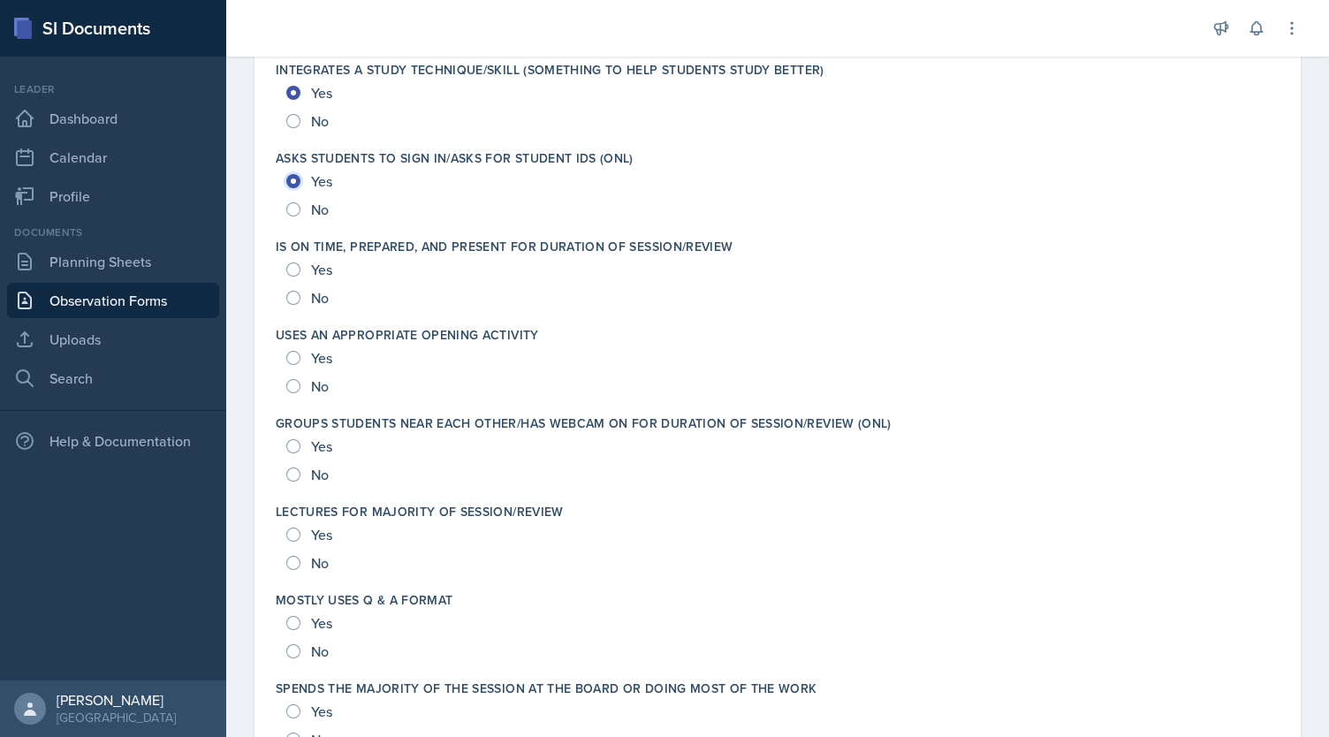
scroll to position [2833, 0]
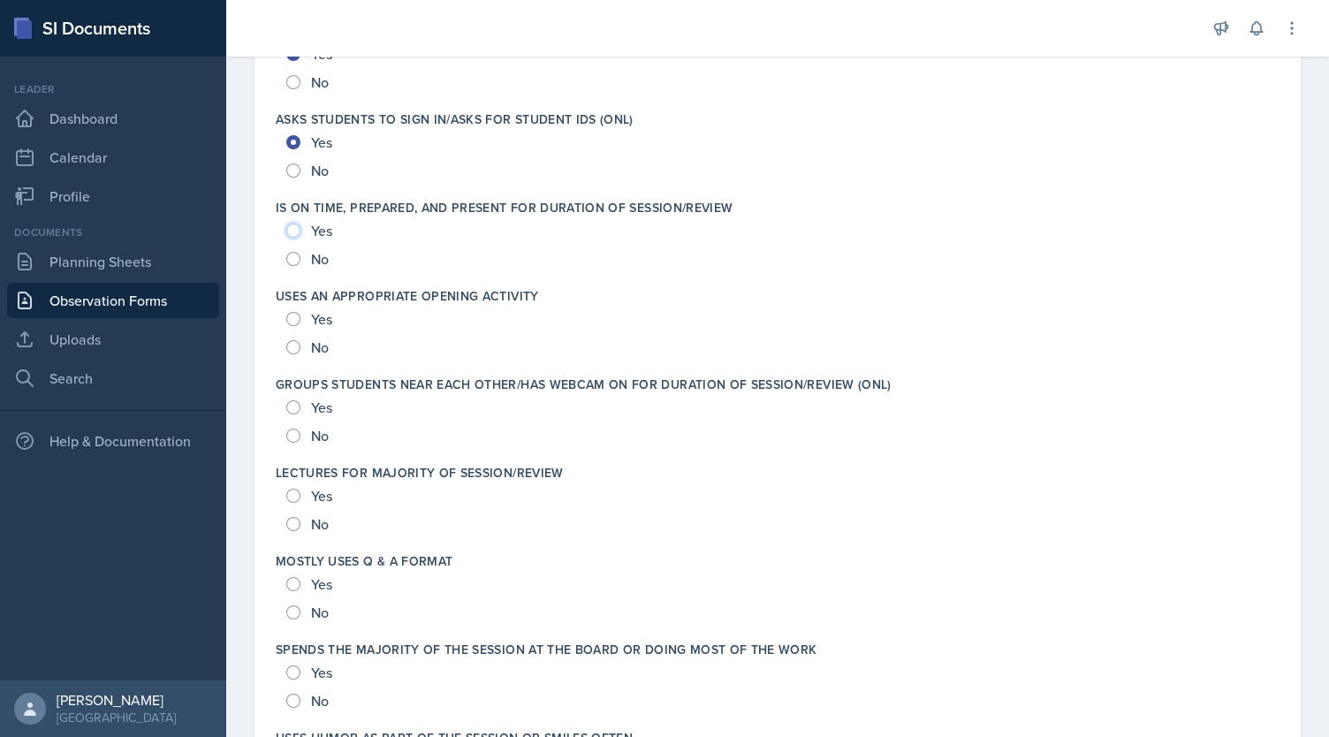
click at [292, 231] on input "Yes" at bounding box center [293, 231] width 14 height 14
radio input "true"
click at [296, 329] on div "Yes" at bounding box center [310, 319] width 49 height 28
click at [293, 312] on input "Yes" at bounding box center [293, 319] width 14 height 14
radio input "true"
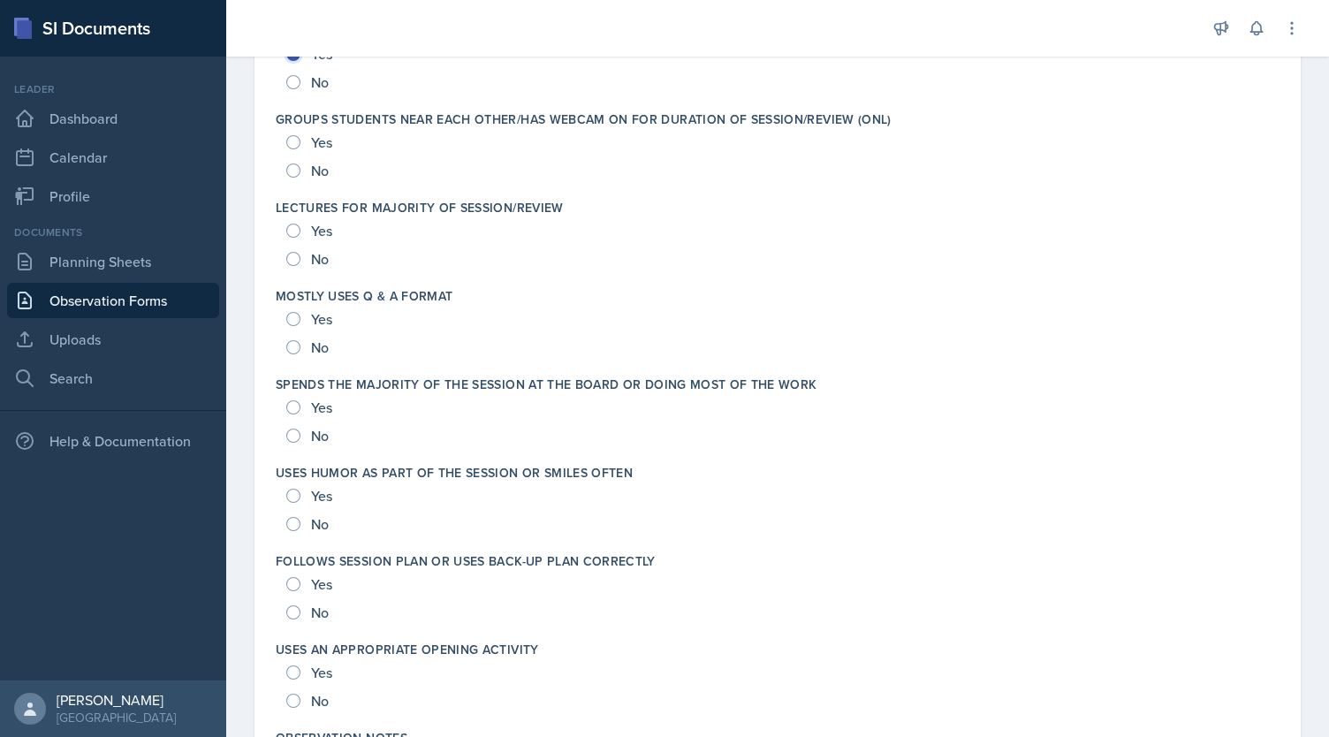
scroll to position [3133, 0]
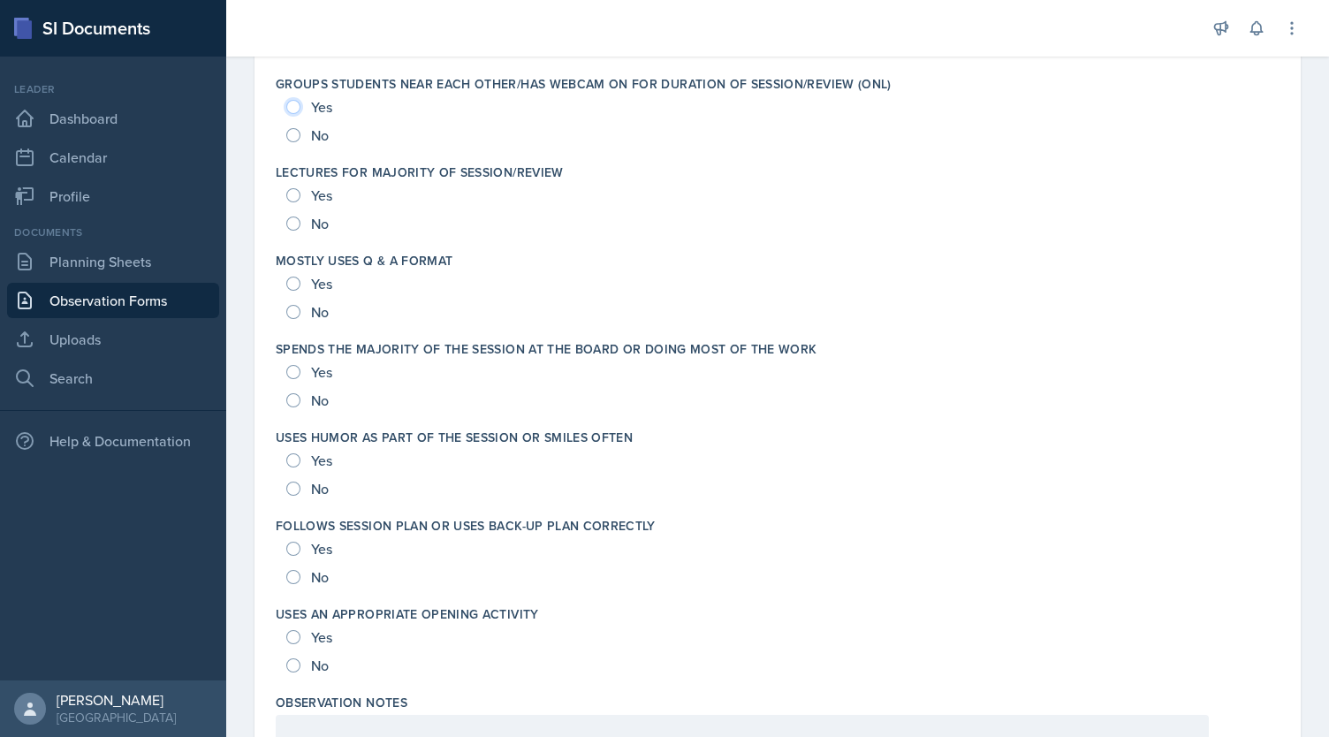
click at [296, 105] on input "Yes" at bounding box center [293, 107] width 14 height 14
radio input "true"
click at [287, 194] on input "Yes" at bounding box center [293, 195] width 14 height 14
radio input "true"
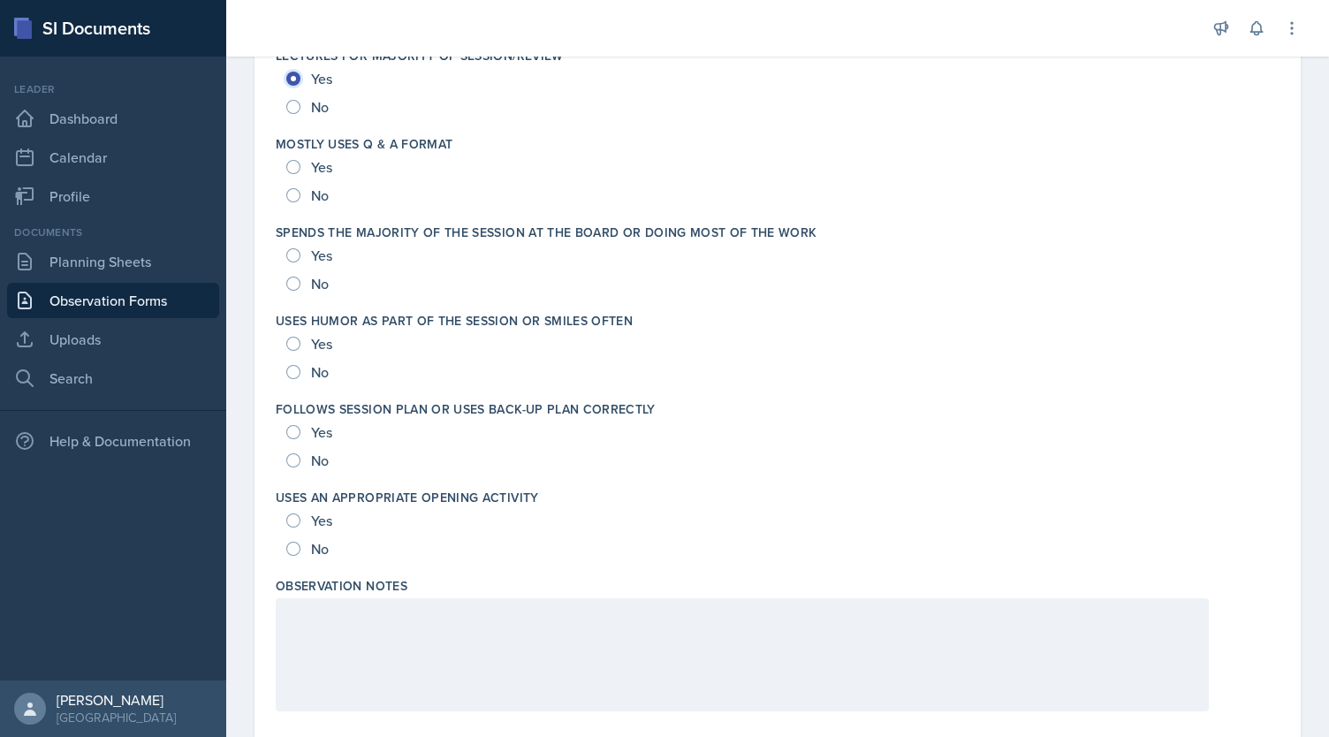
scroll to position [3293, 0]
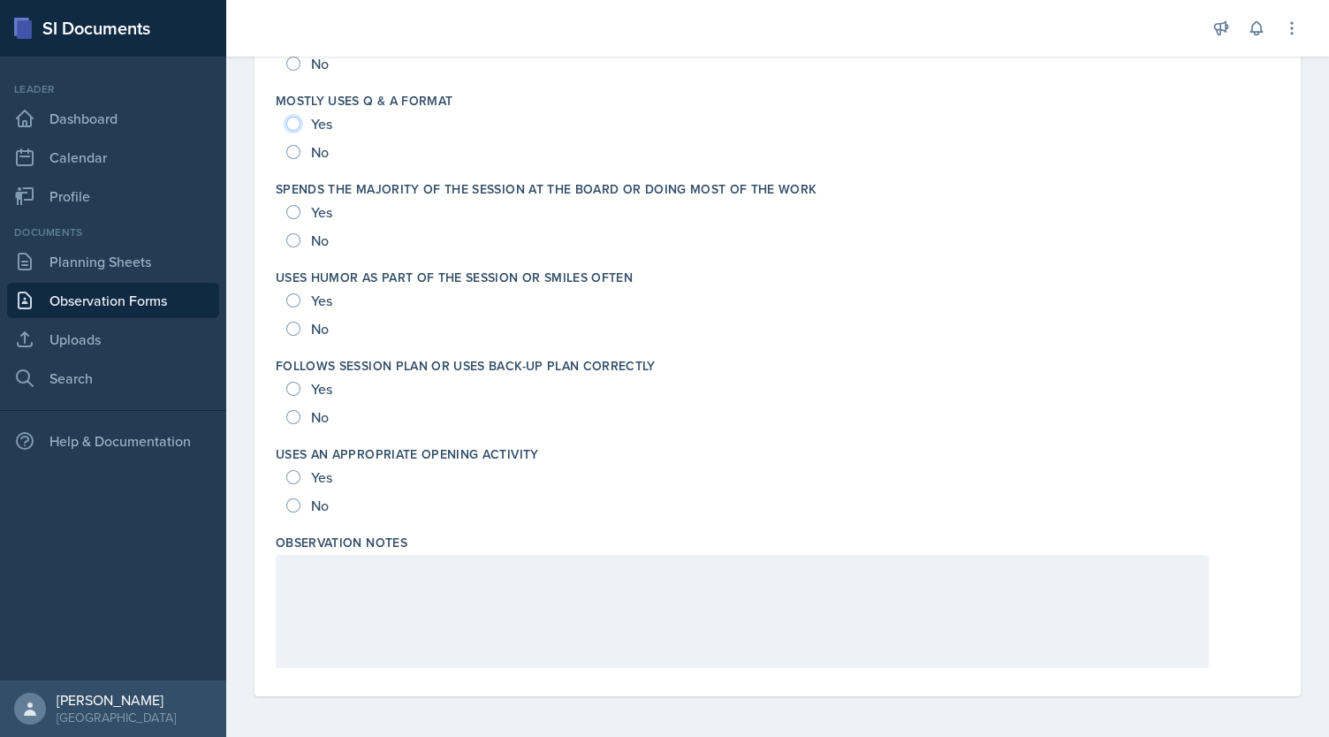
click at [297, 120] on input "Yes" at bounding box center [293, 124] width 14 height 14
radio input "true"
click at [291, 205] on input "Yes" at bounding box center [293, 212] width 14 height 14
radio input "true"
click at [291, 246] on div "No" at bounding box center [309, 240] width 46 height 28
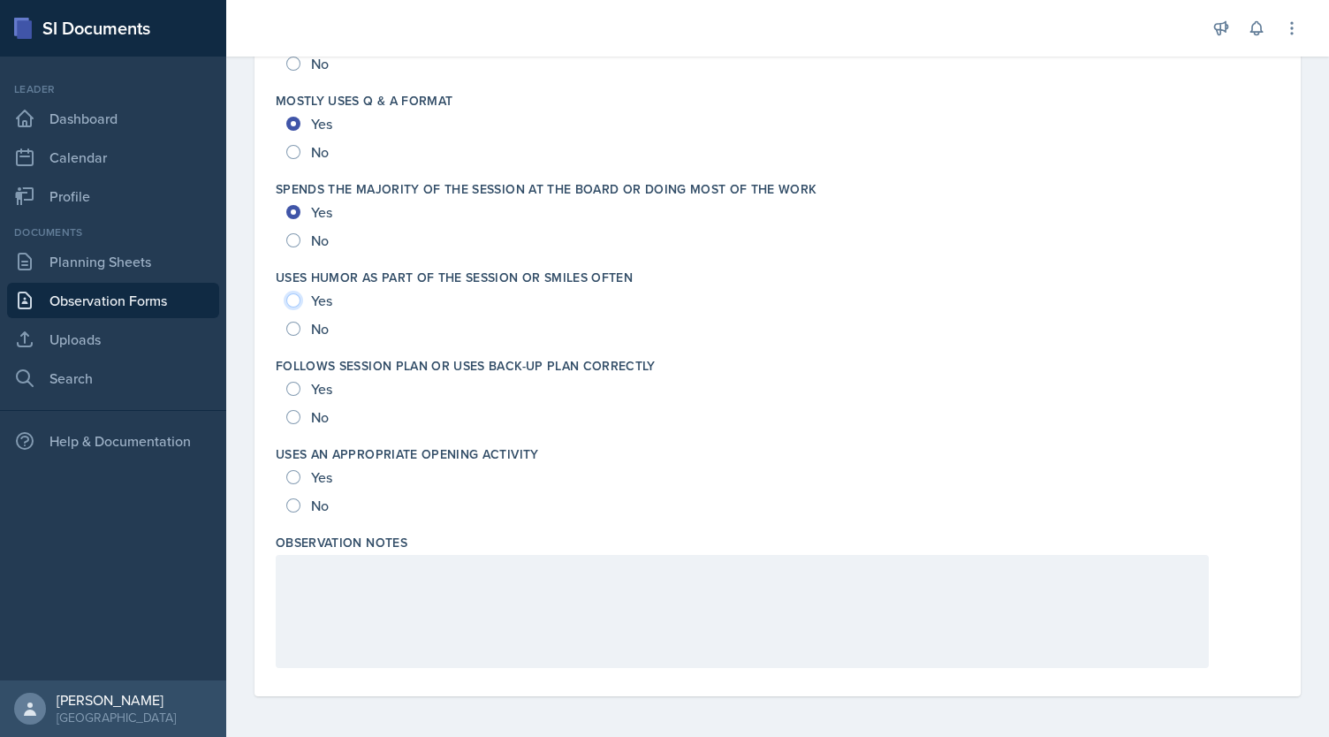
click at [295, 302] on input "Yes" at bounding box center [293, 300] width 14 height 14
radio input "true"
click at [294, 385] on input "Yes" at bounding box center [293, 389] width 14 height 14
radio input "true"
click at [300, 472] on div "Yes" at bounding box center [310, 477] width 49 height 28
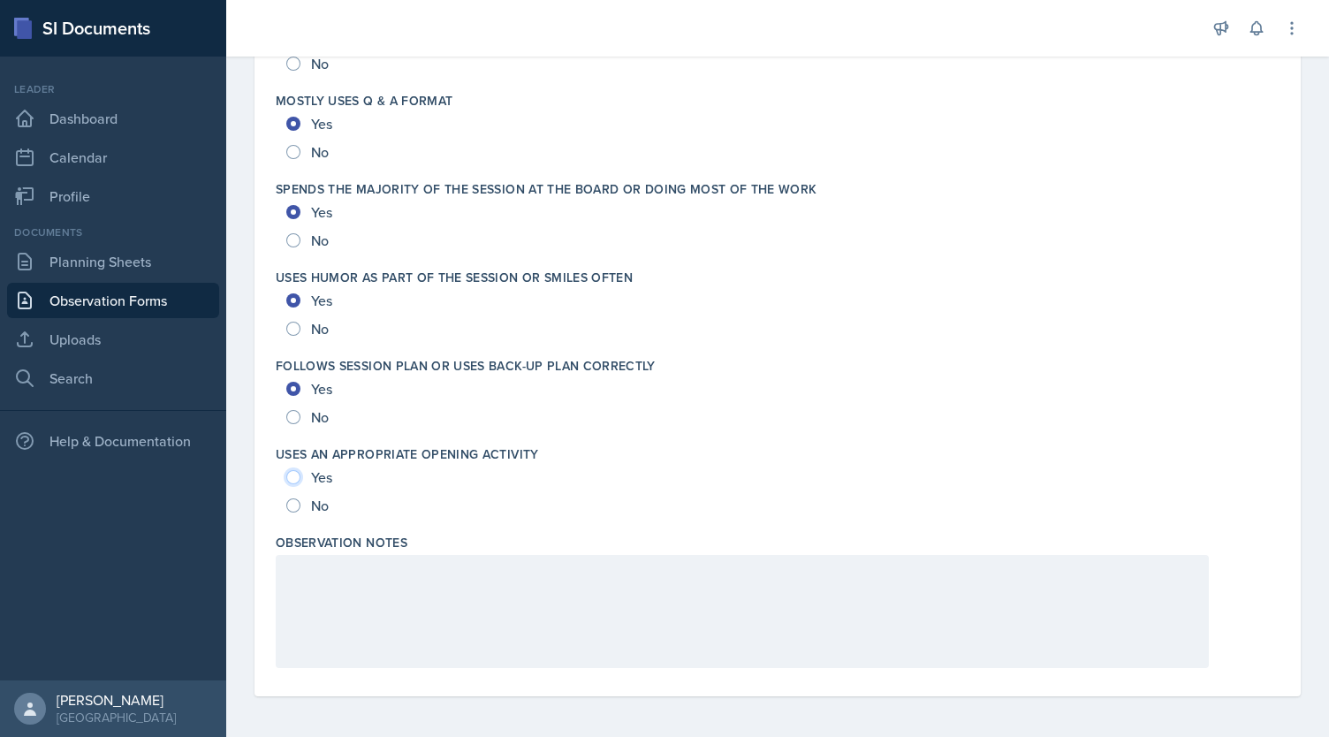
click at [297, 474] on input "Yes" at bounding box center [293, 477] width 14 height 14
radio input "true"
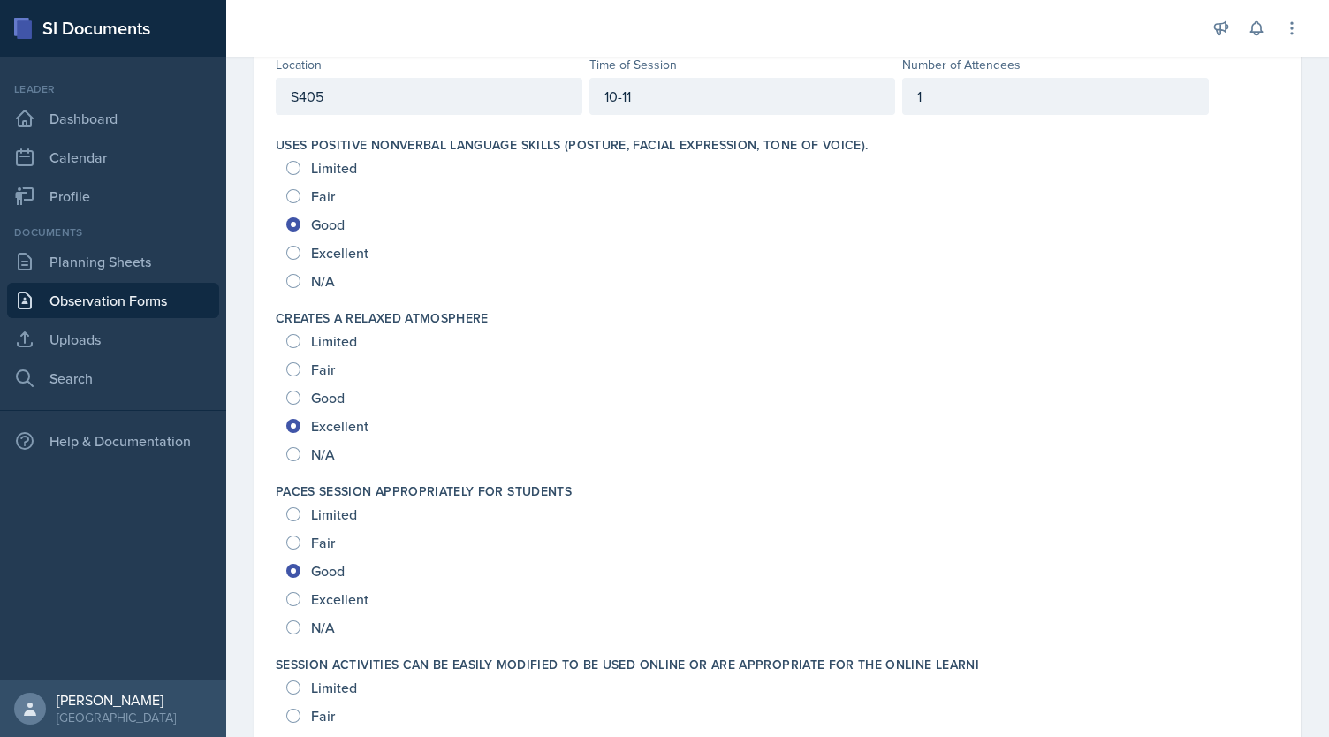
scroll to position [0, 0]
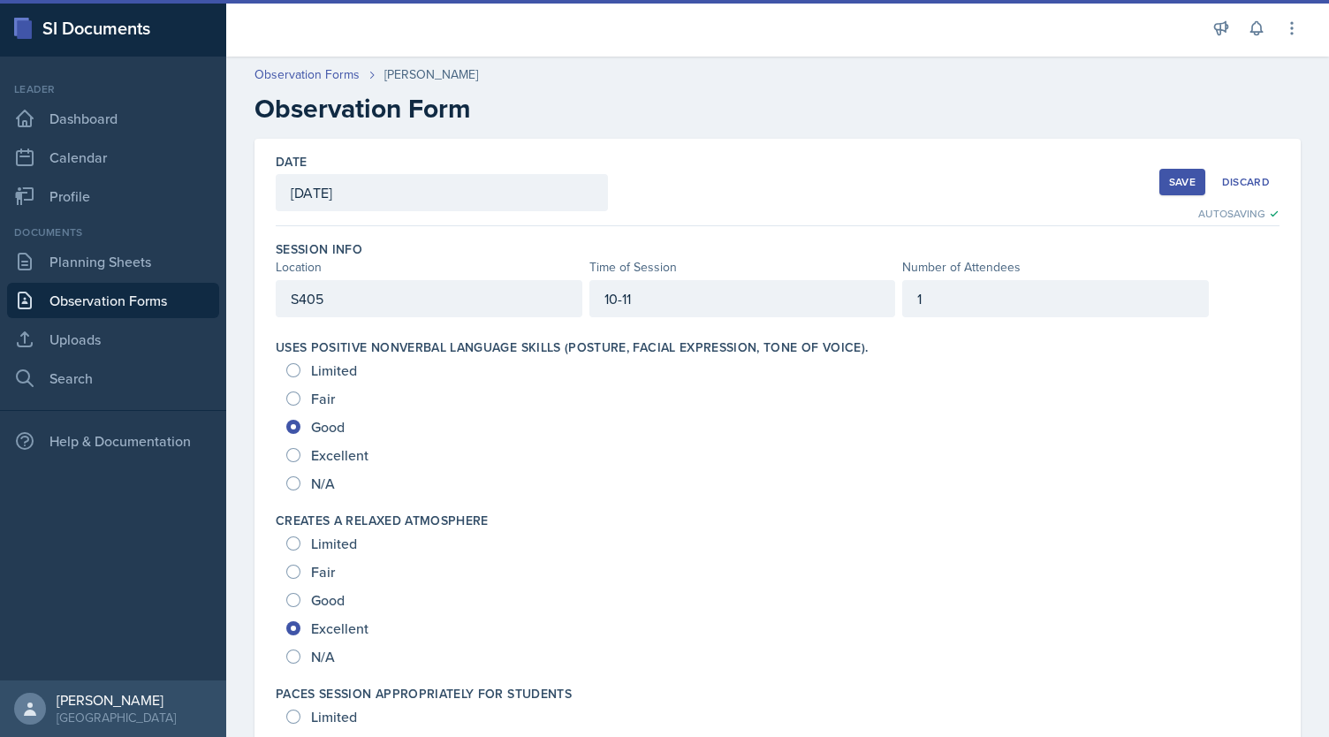
click at [1169, 186] on div "Save" at bounding box center [1182, 182] width 27 height 14
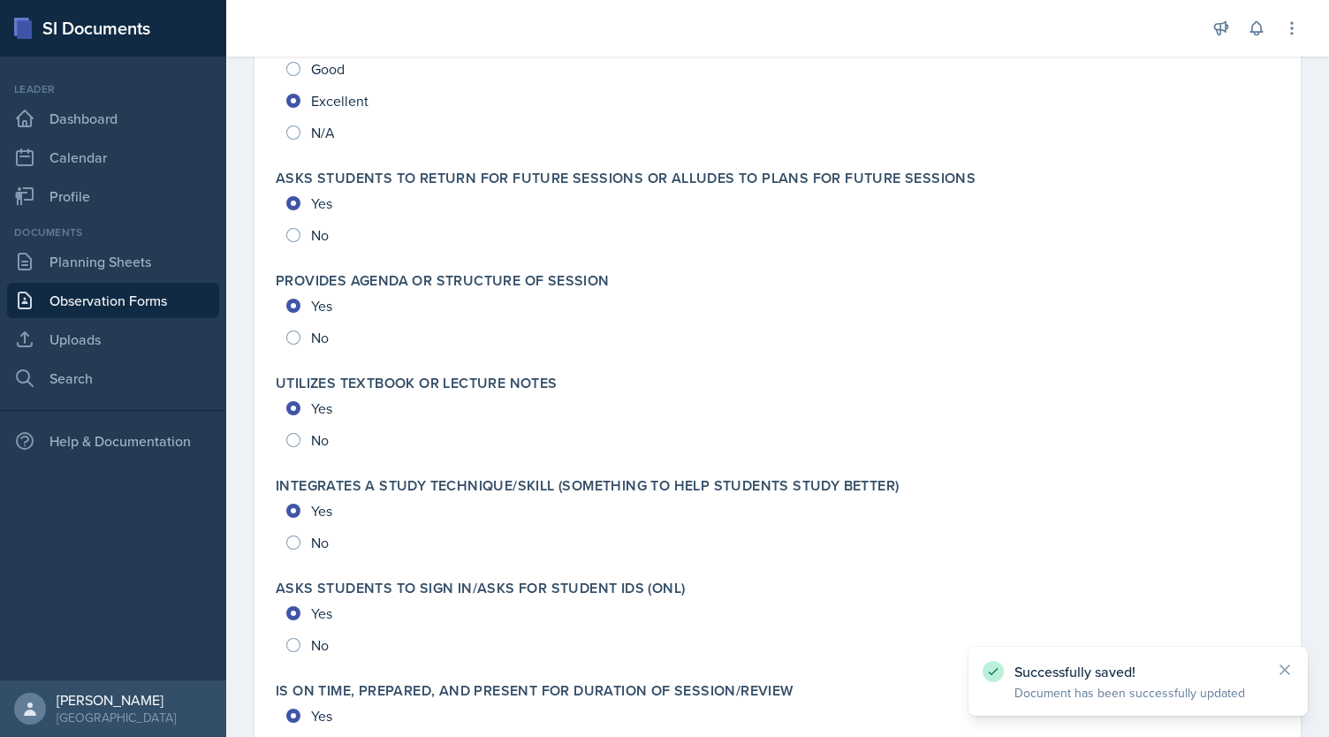
scroll to position [2933, 0]
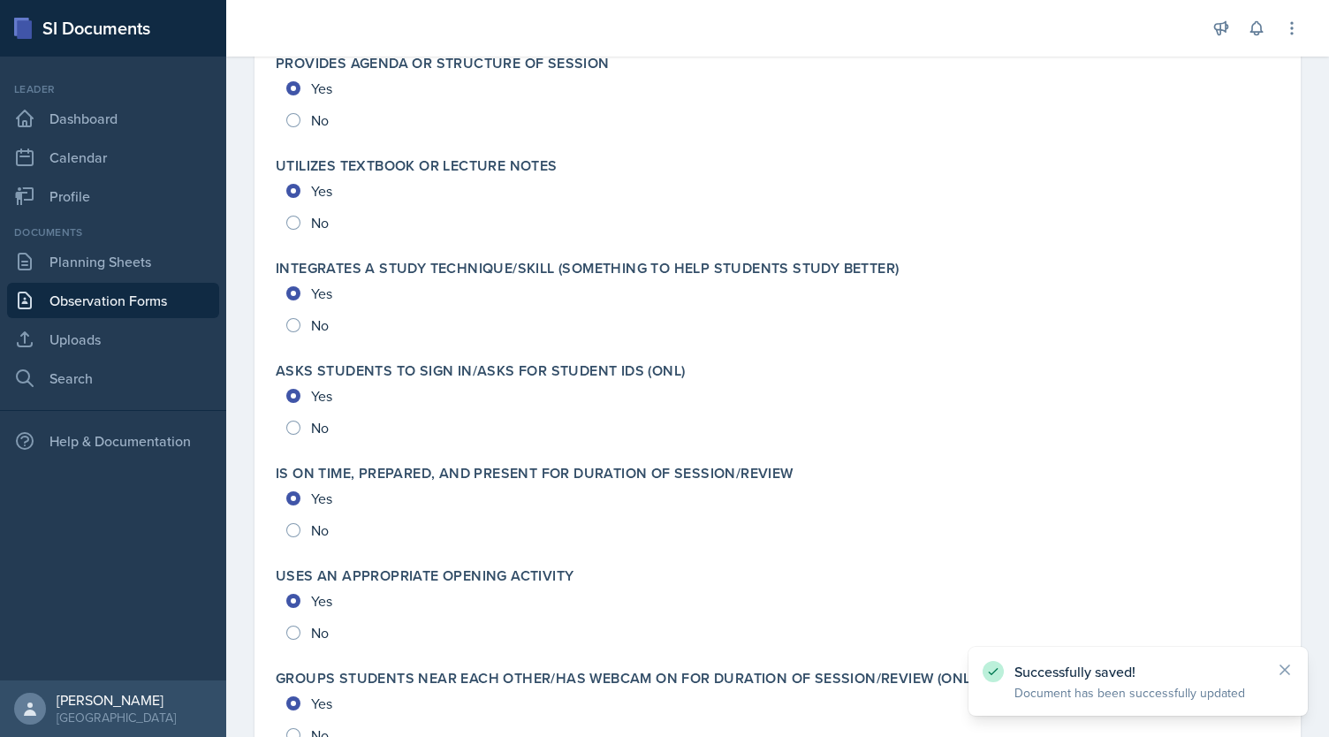
click at [148, 292] on link "Observation Forms" at bounding box center [113, 300] width 212 height 35
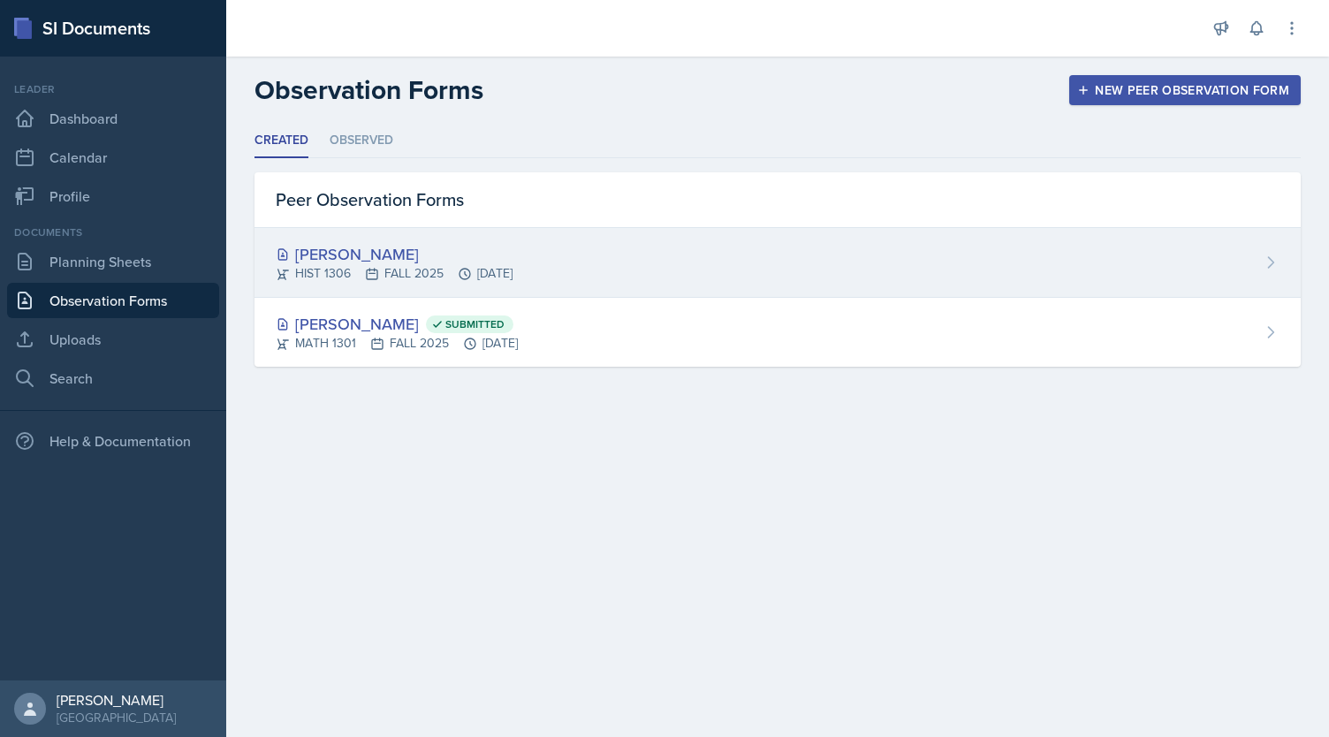
click at [599, 262] on div "[PERSON_NAME] HIST 1306 FALL 2025 [DATE]" at bounding box center [777, 263] width 1046 height 70
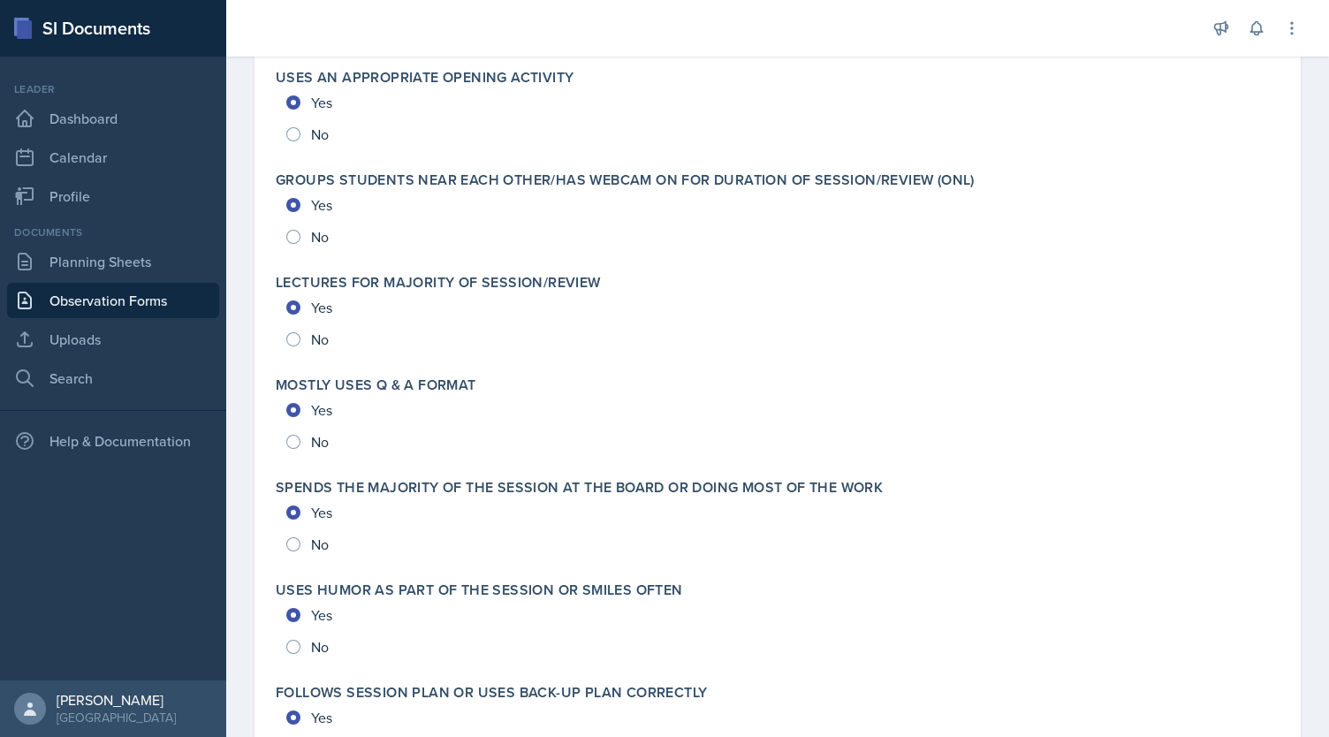
scroll to position [3726, 0]
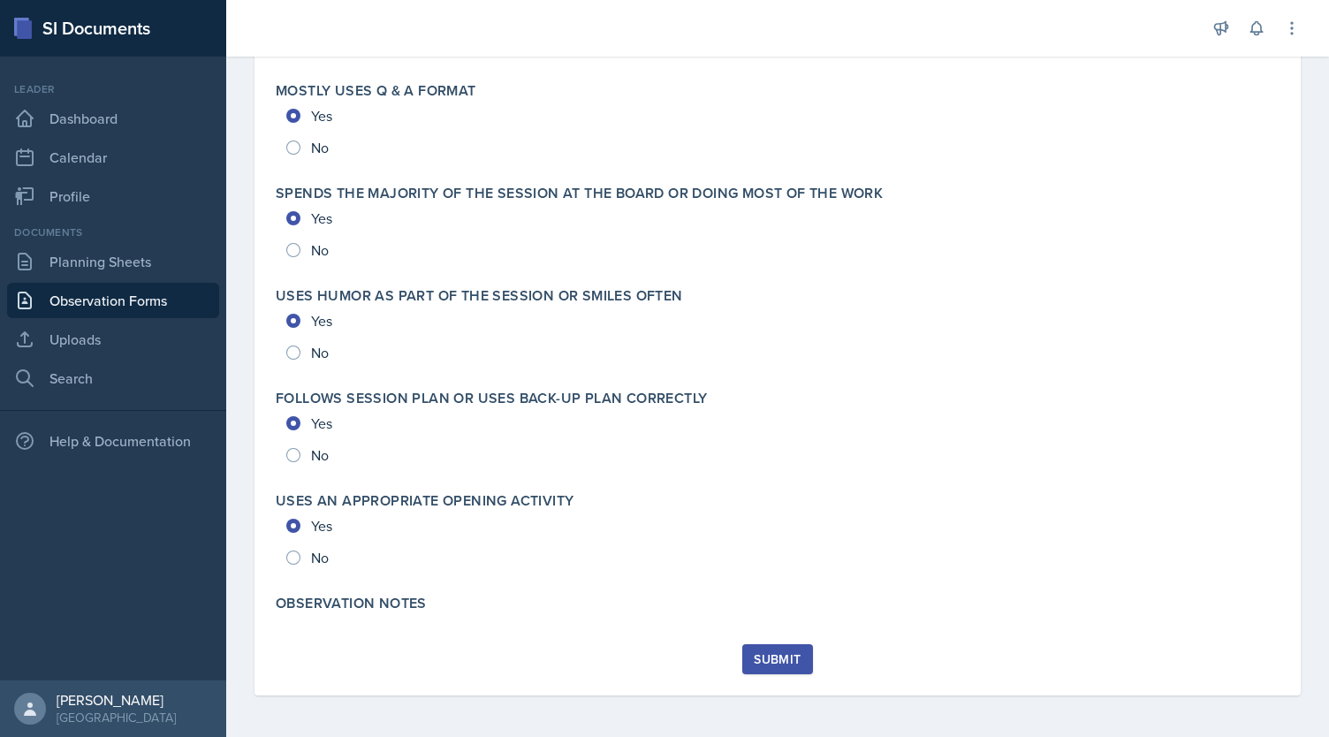
click at [774, 654] on div "Submit" at bounding box center [777, 659] width 47 height 14
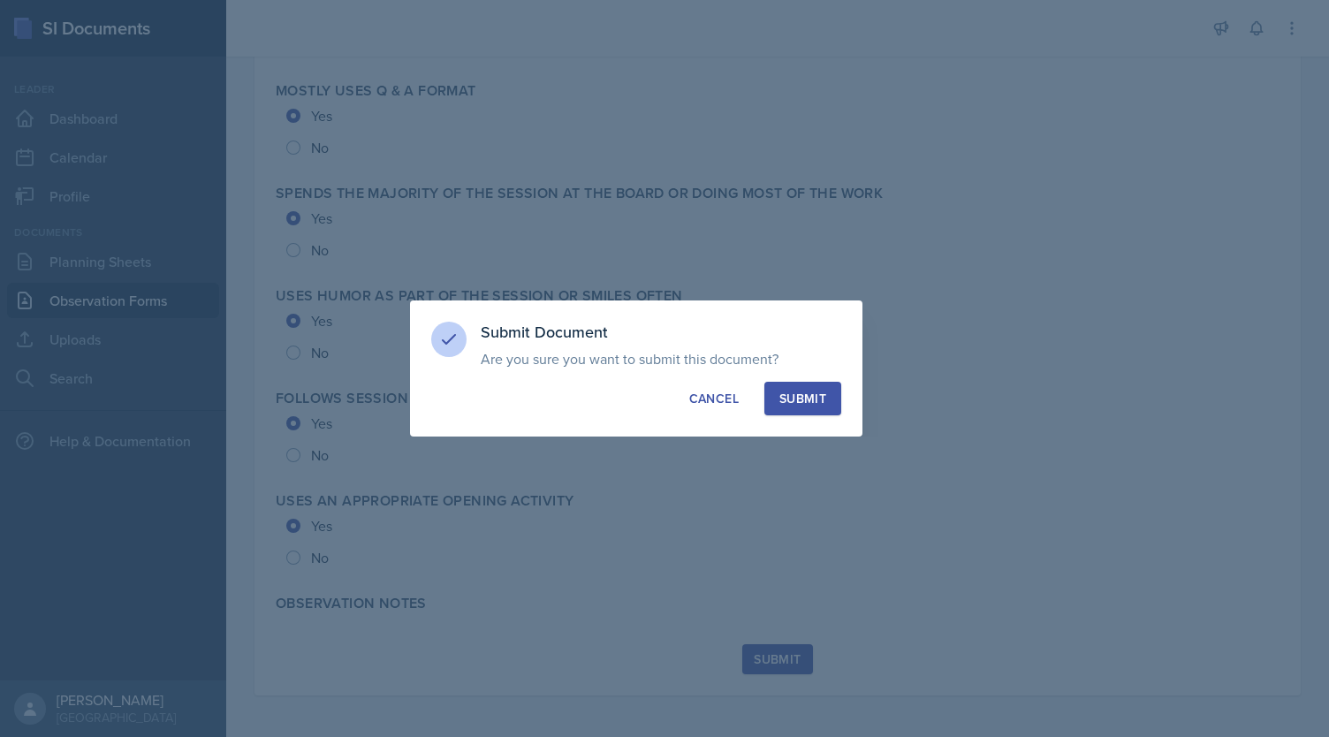
click at [809, 399] on div "Submit" at bounding box center [802, 399] width 47 height 18
radio input "true"
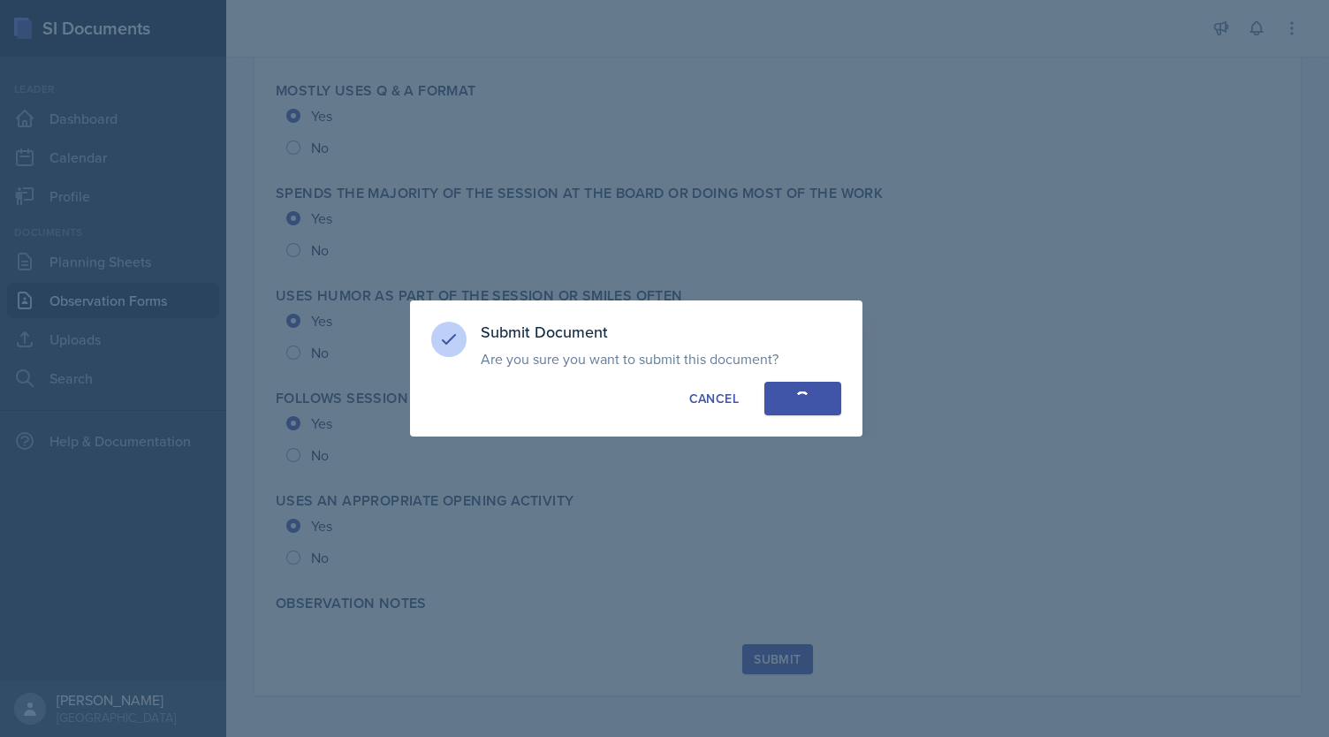
radio input "true"
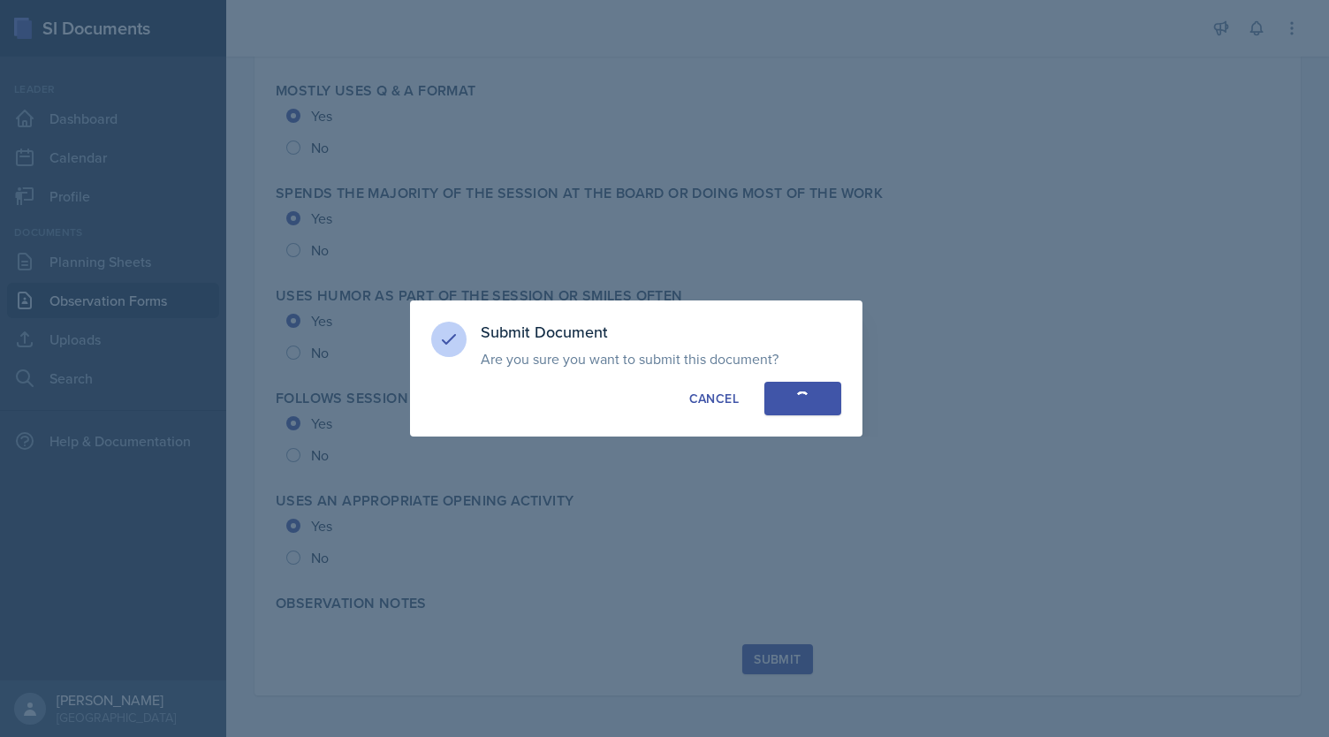
radio input "true"
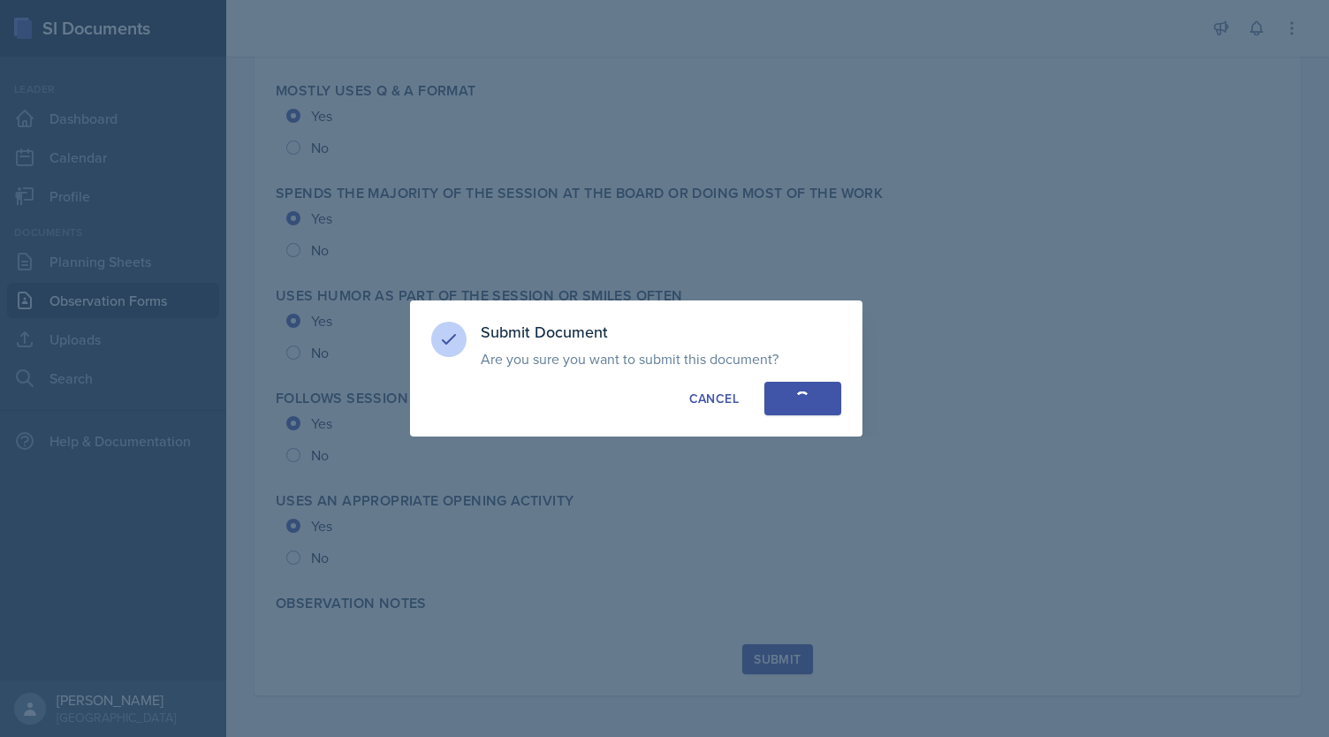
radio input "true"
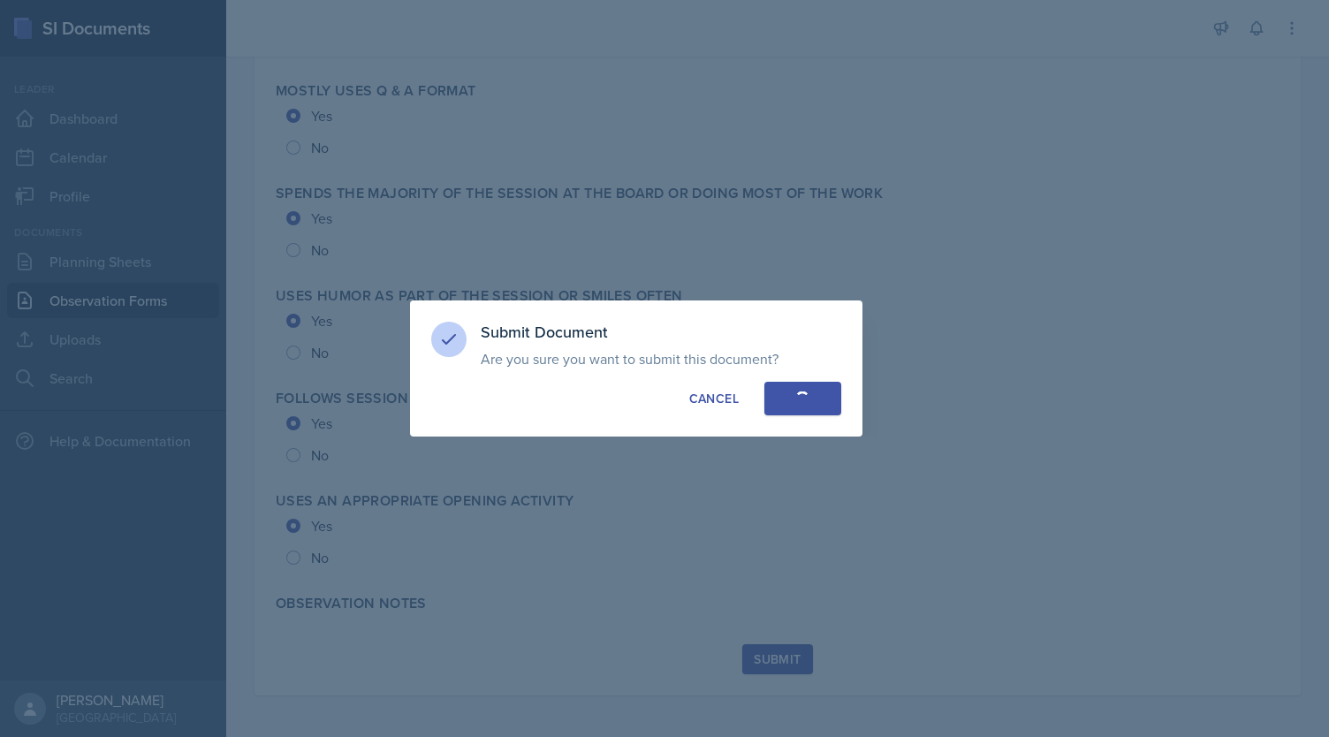
radio input "true"
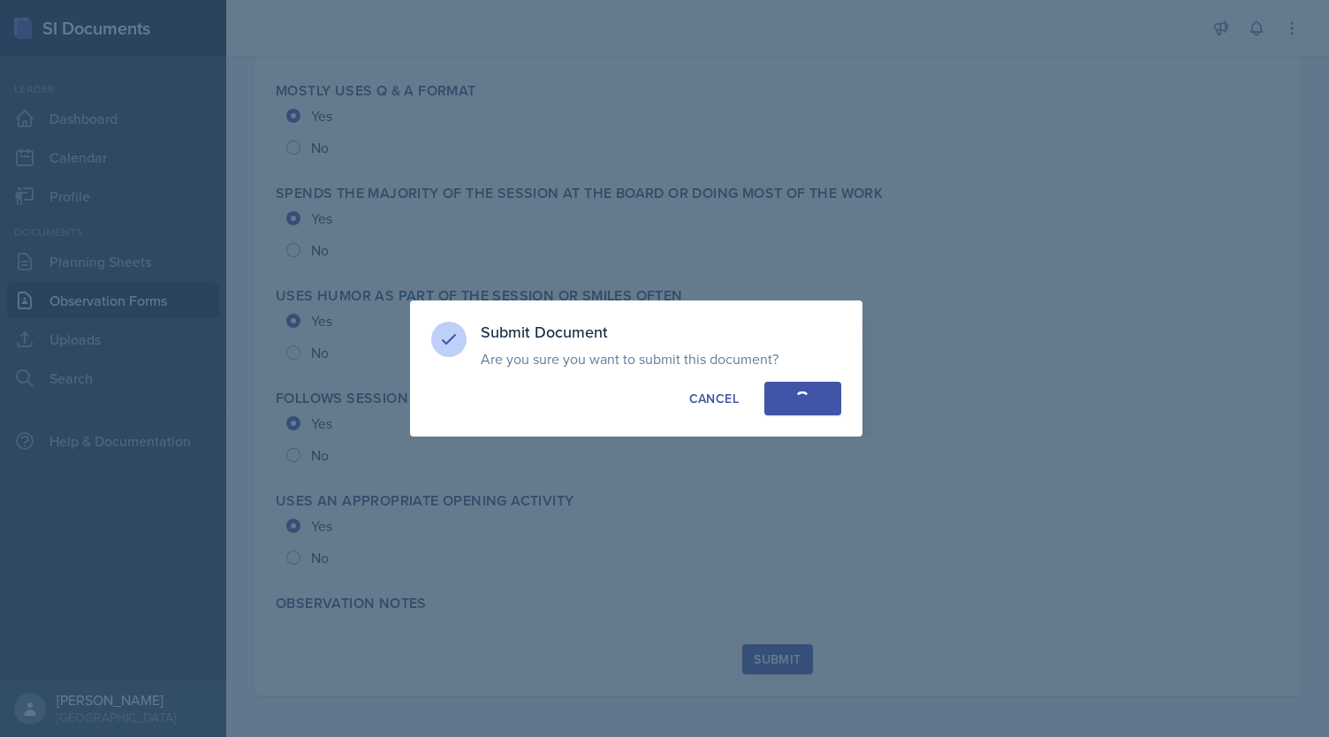
radio input "true"
